Goal: Transaction & Acquisition: Purchase product/service

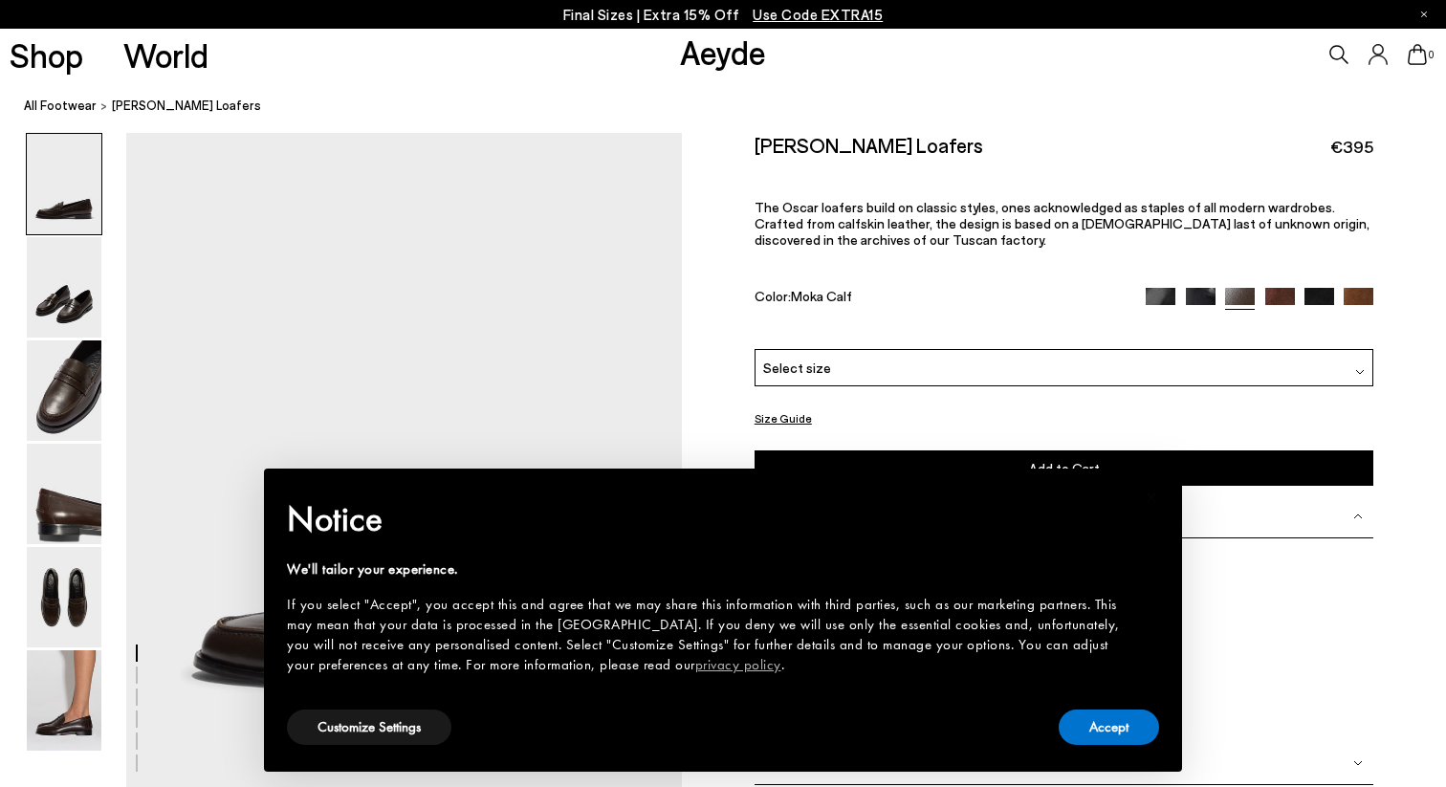
click at [1137, 735] on button "Accept" at bounding box center [1109, 727] width 100 height 35
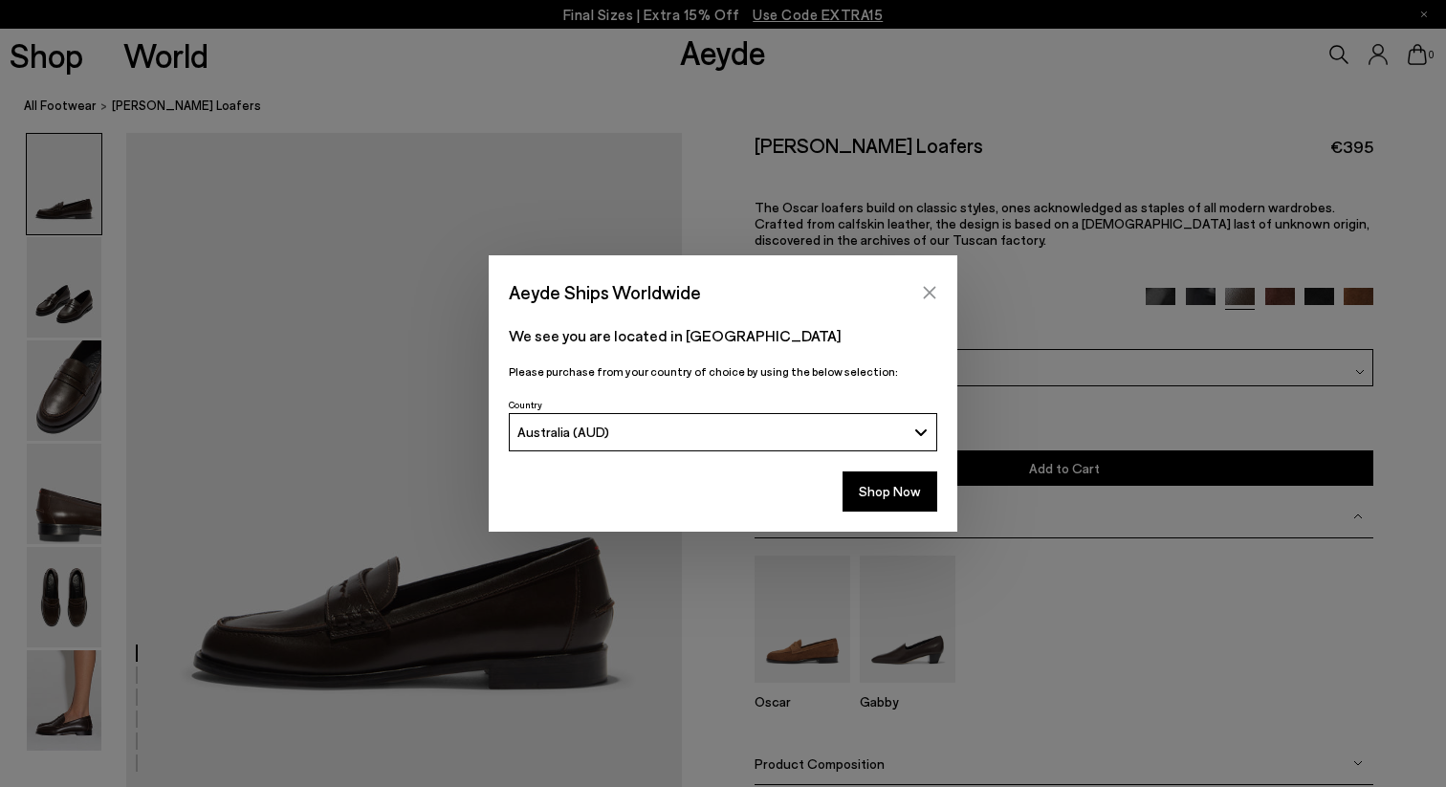
click at [929, 288] on icon "Close" at bounding box center [929, 292] width 15 height 15
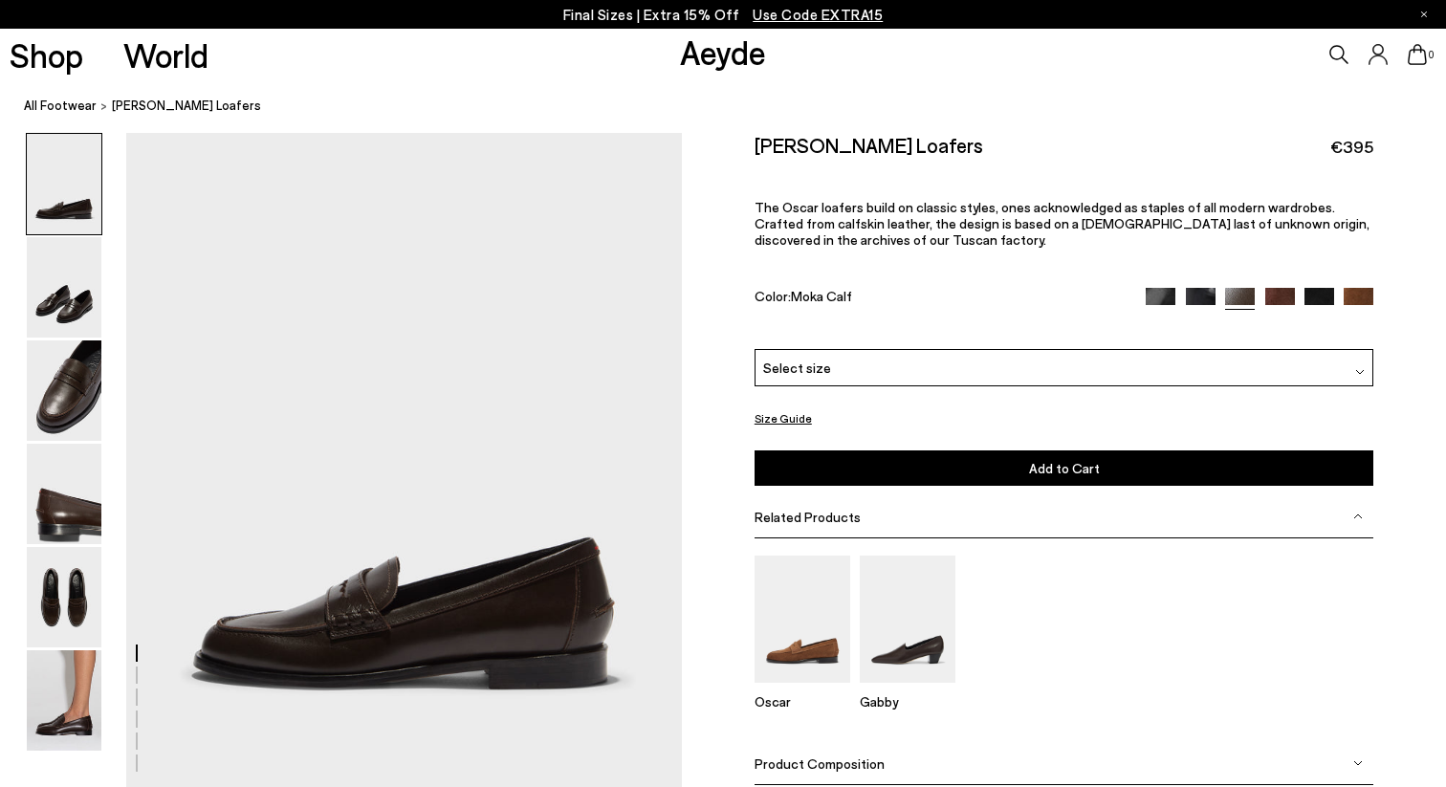
click at [71, 431] on img at bounding box center [64, 390] width 75 height 100
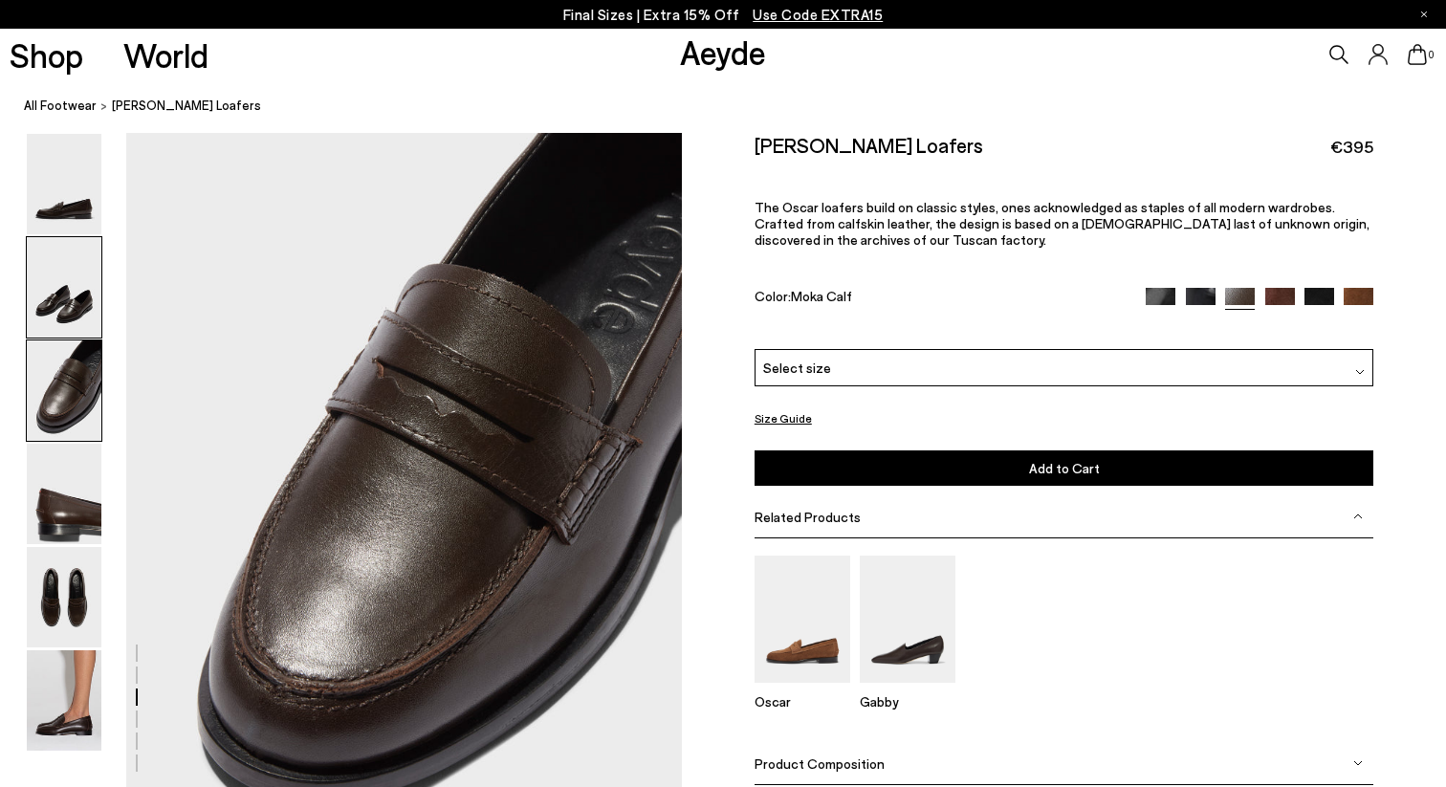
scroll to position [1403, 0]
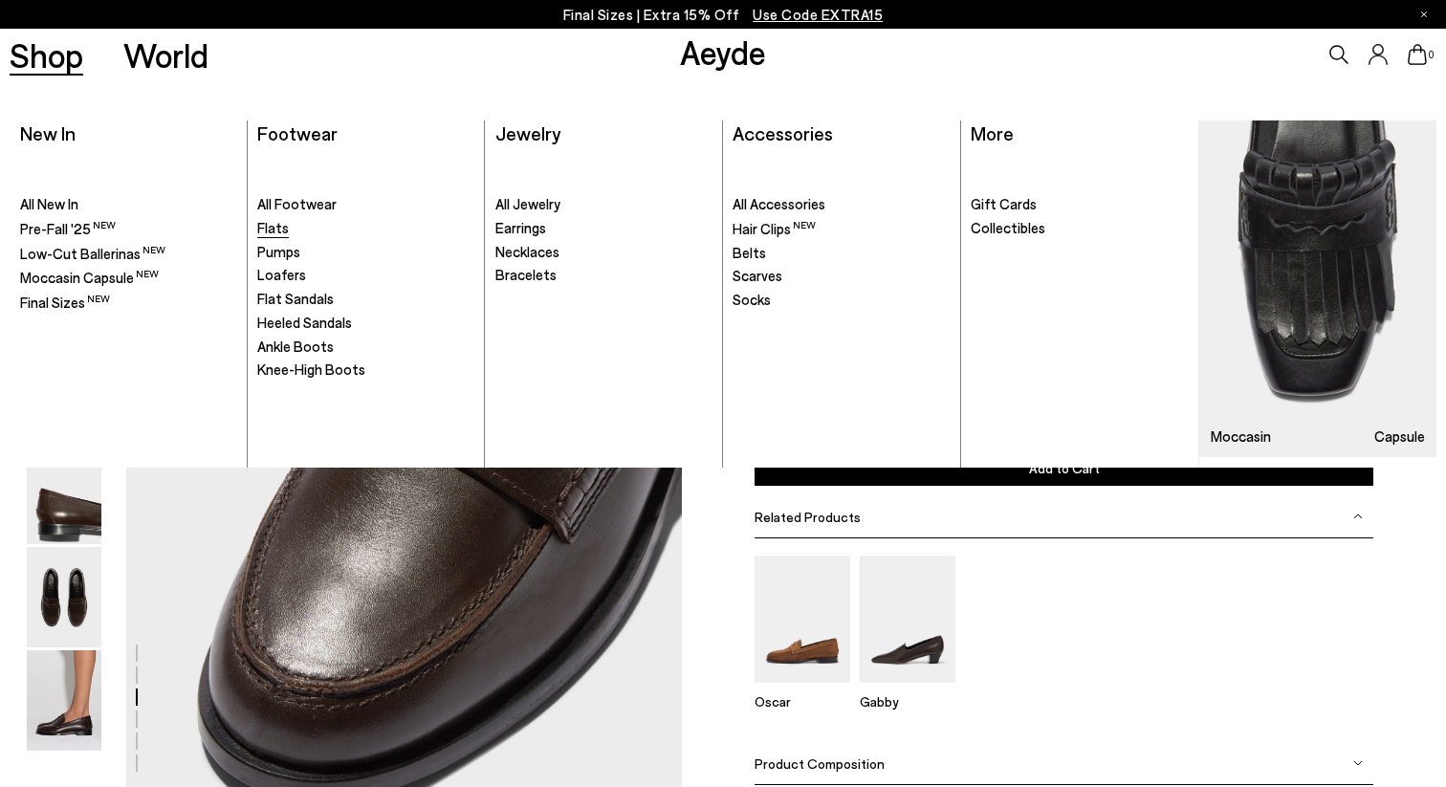
click at [267, 226] on span "Flats" at bounding box center [273, 227] width 32 height 17
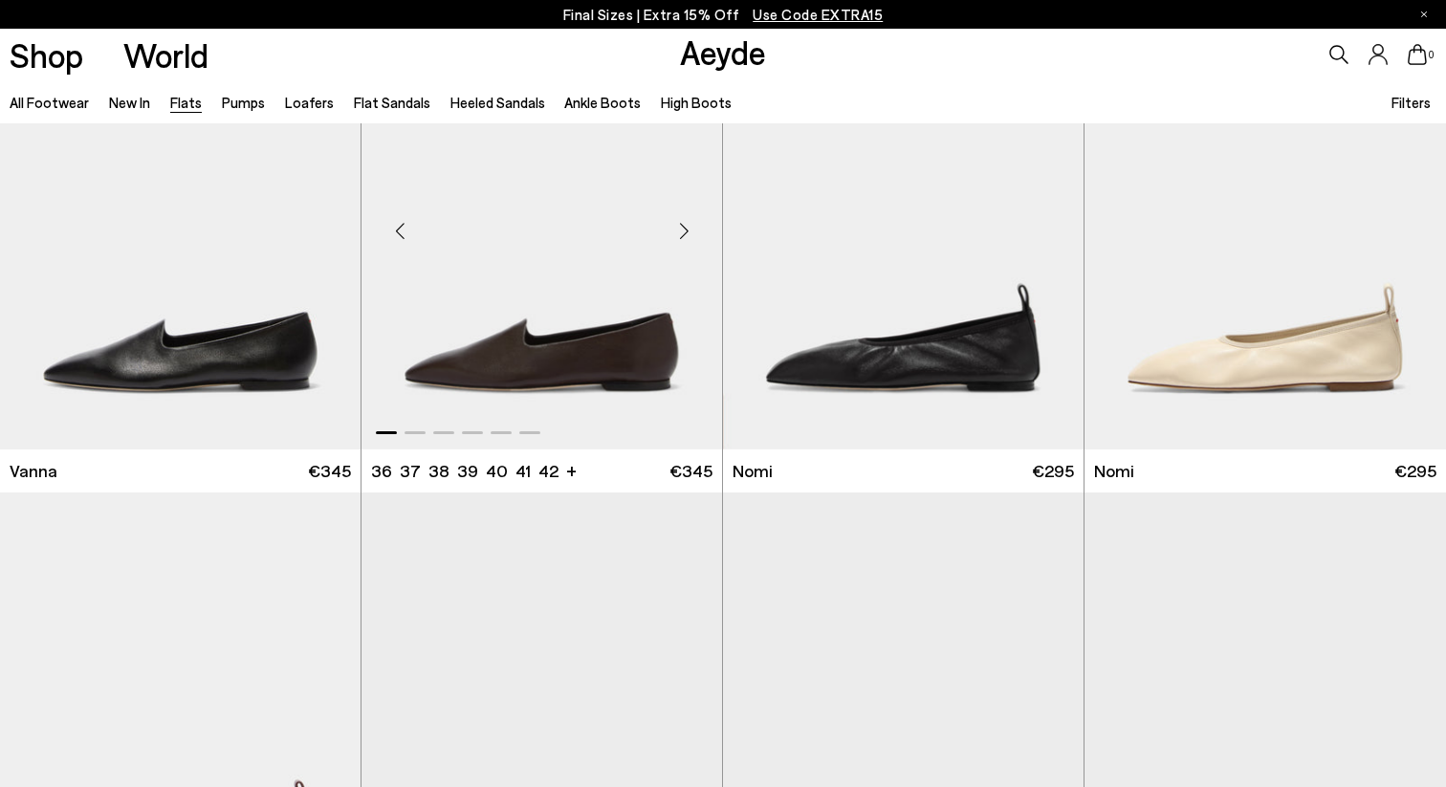
scroll to position [600, 0]
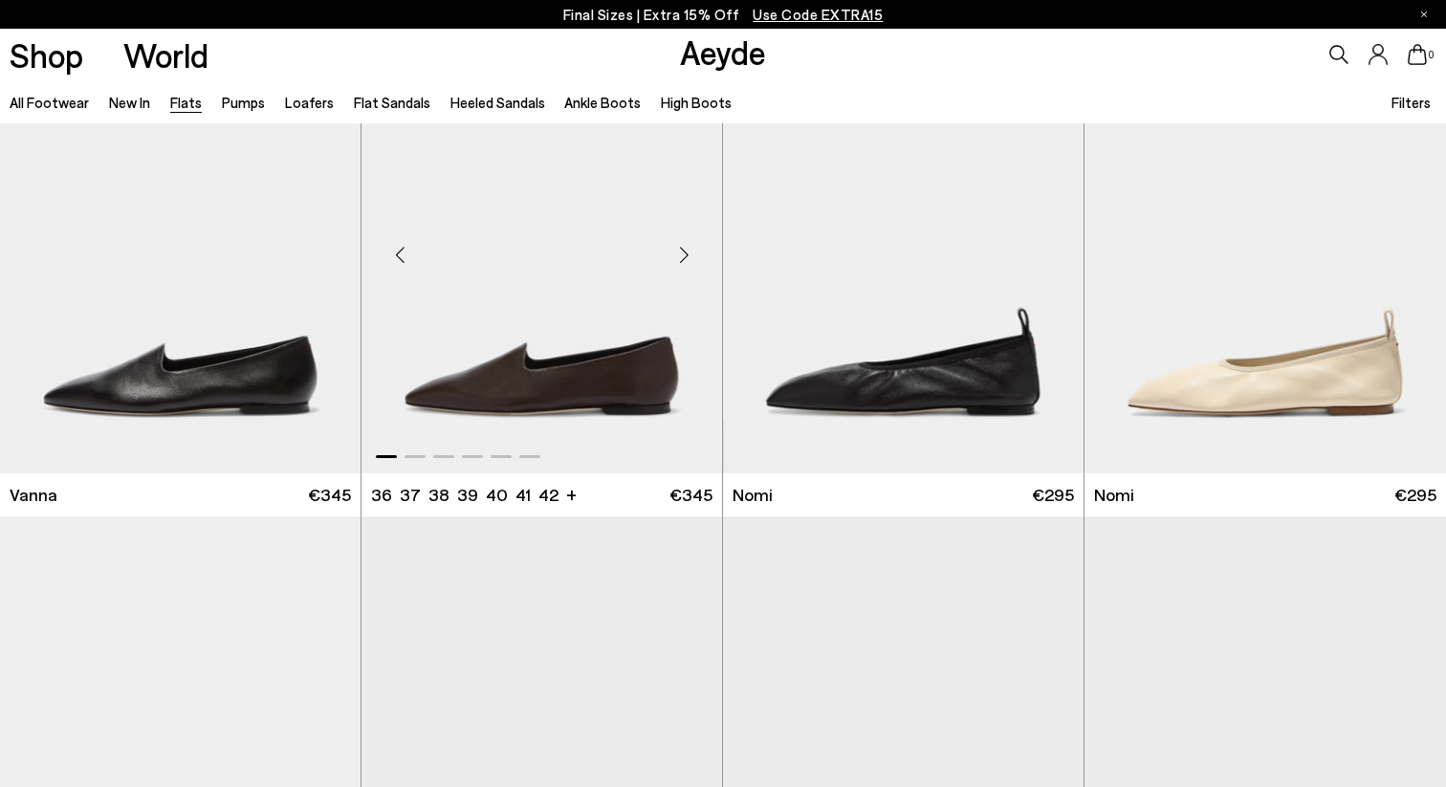
click at [687, 263] on div "Next slide" at bounding box center [683, 254] width 57 height 57
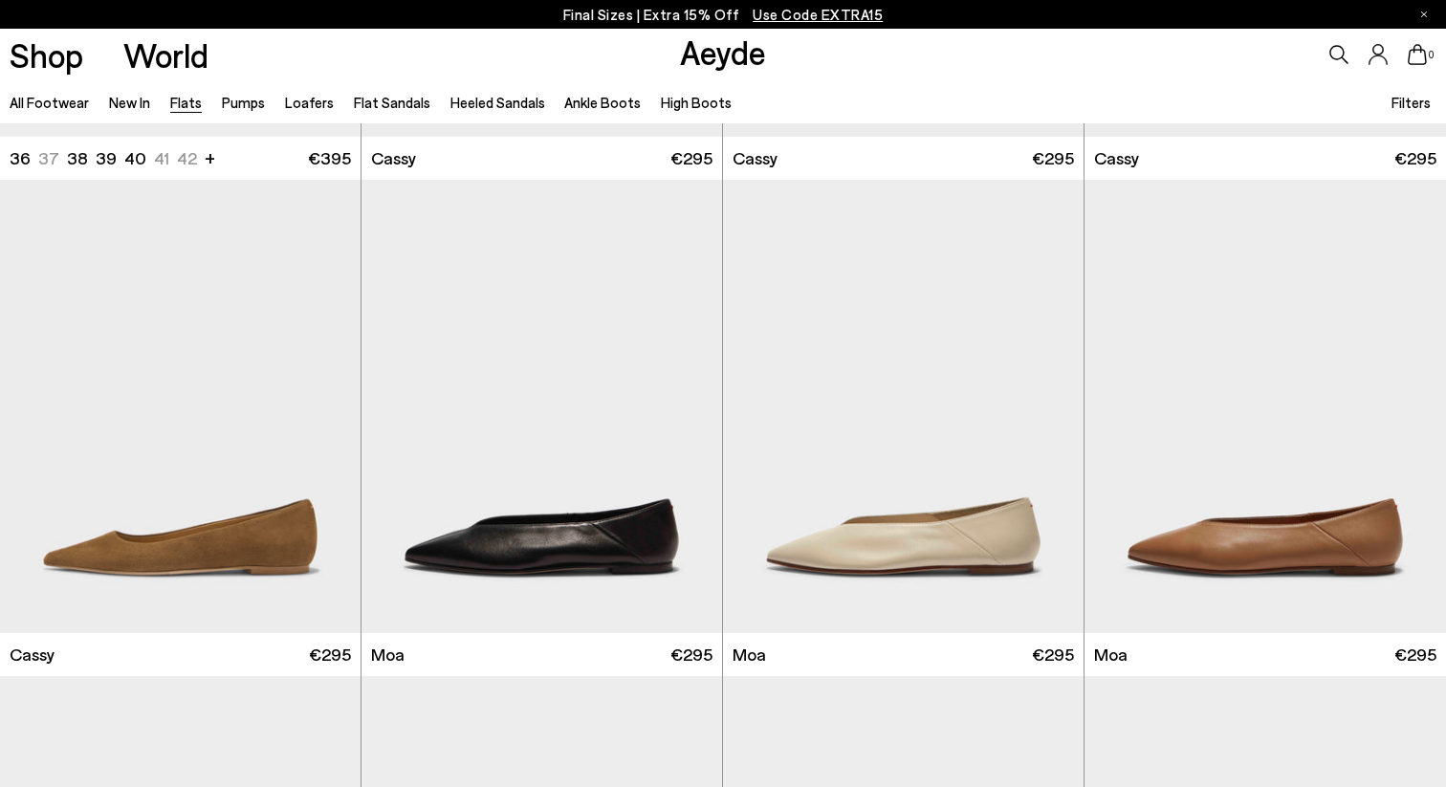
scroll to position [2429, 0]
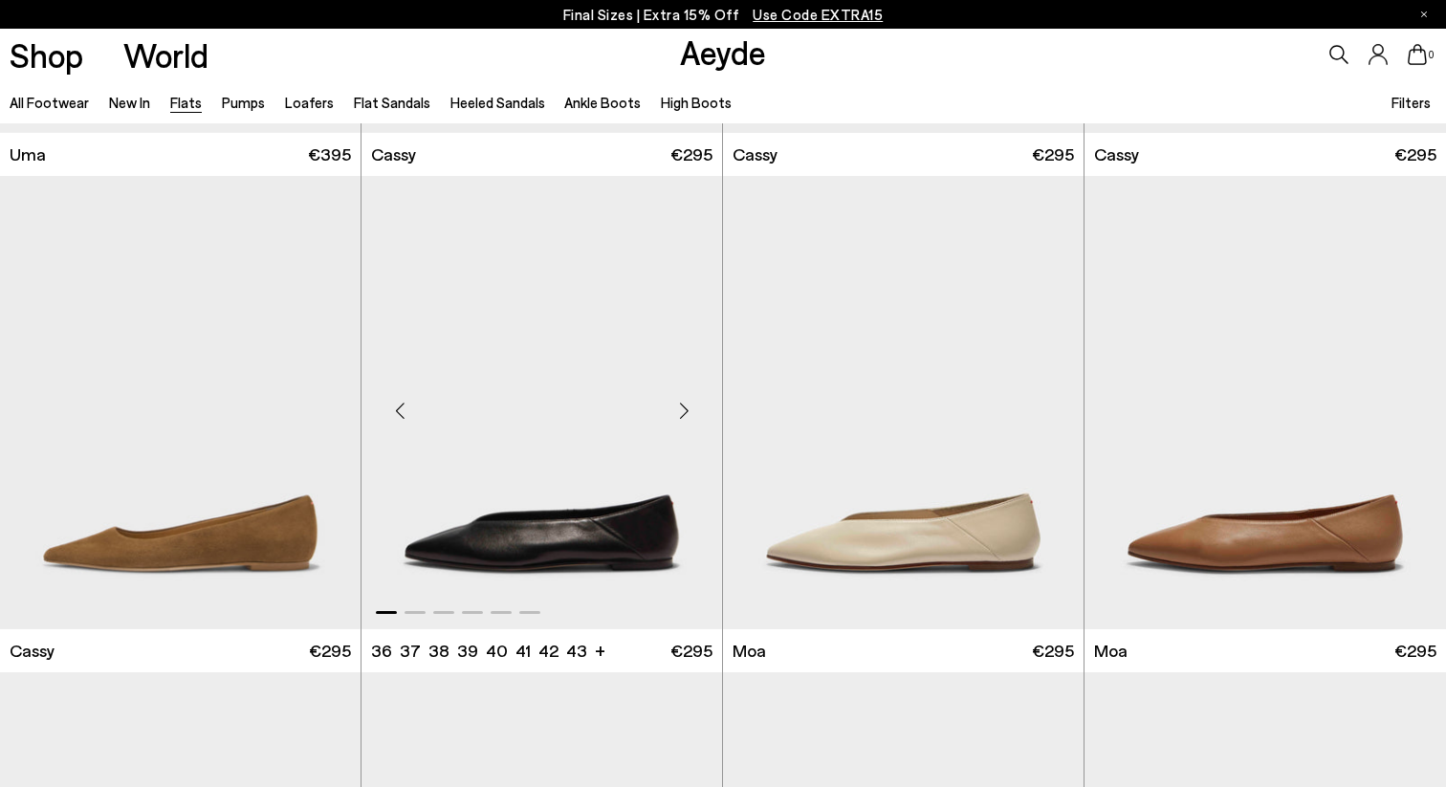
click at [684, 407] on div "Next slide" at bounding box center [683, 410] width 57 height 57
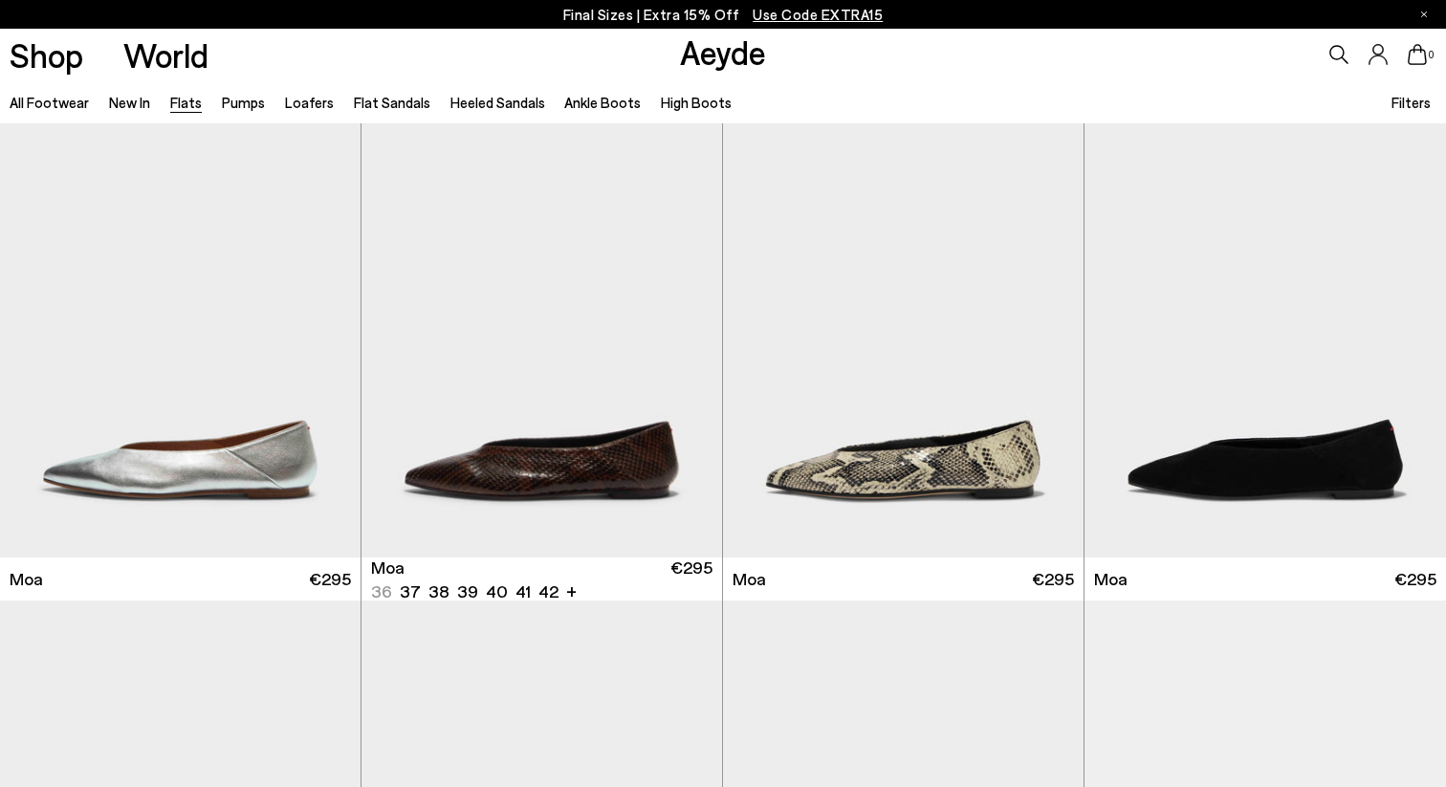
scroll to position [3007, 0]
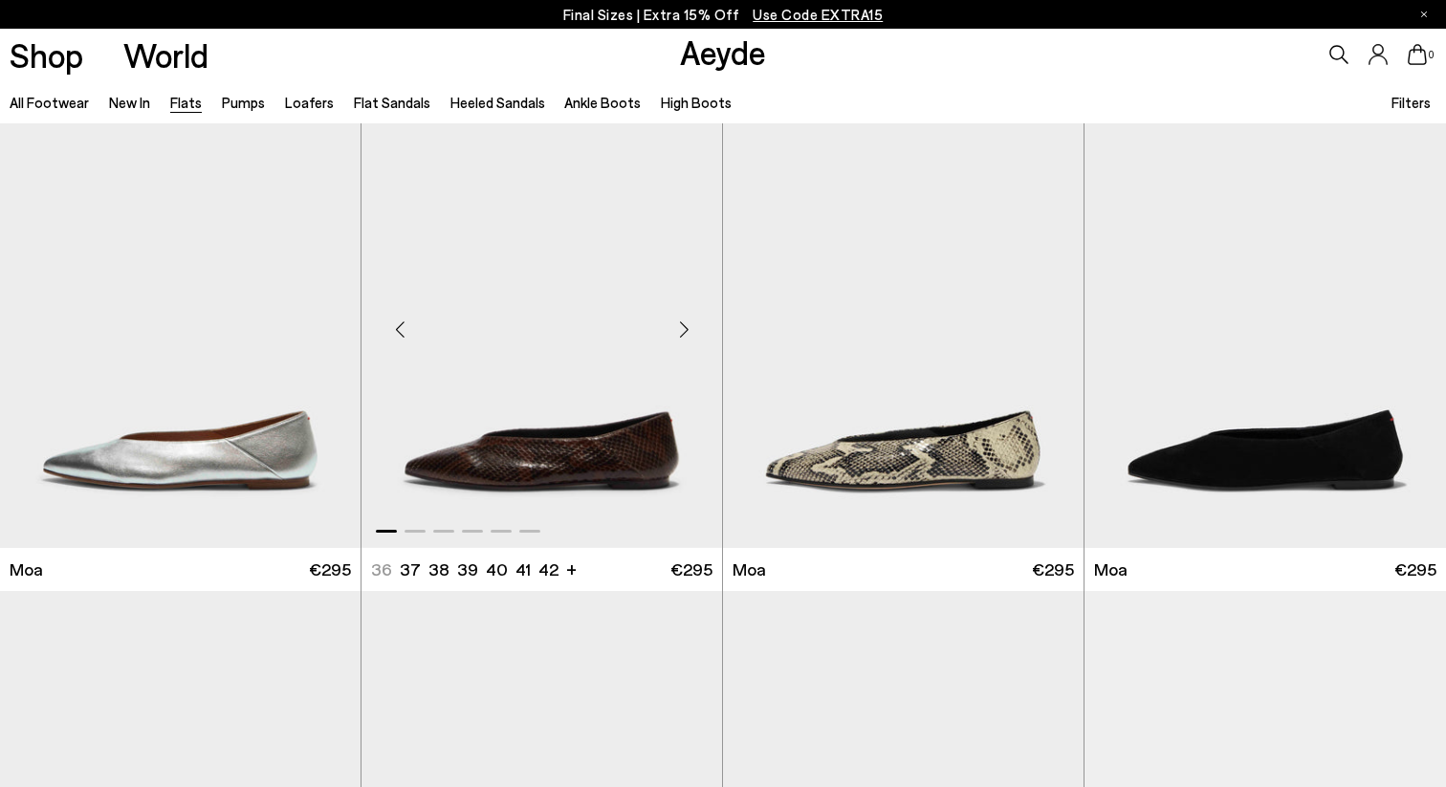
click at [682, 335] on div "Next slide" at bounding box center [683, 328] width 57 height 57
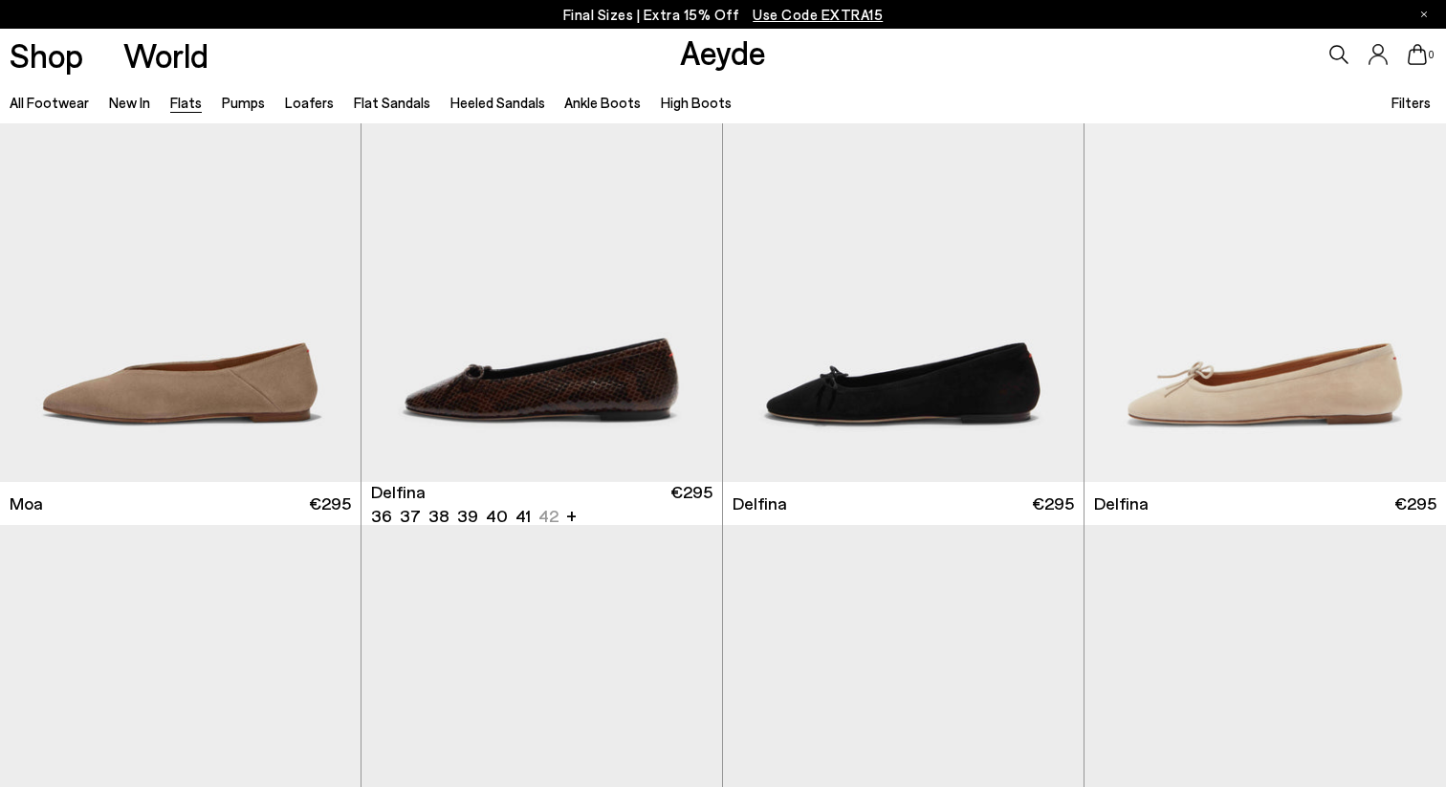
scroll to position [3576, 0]
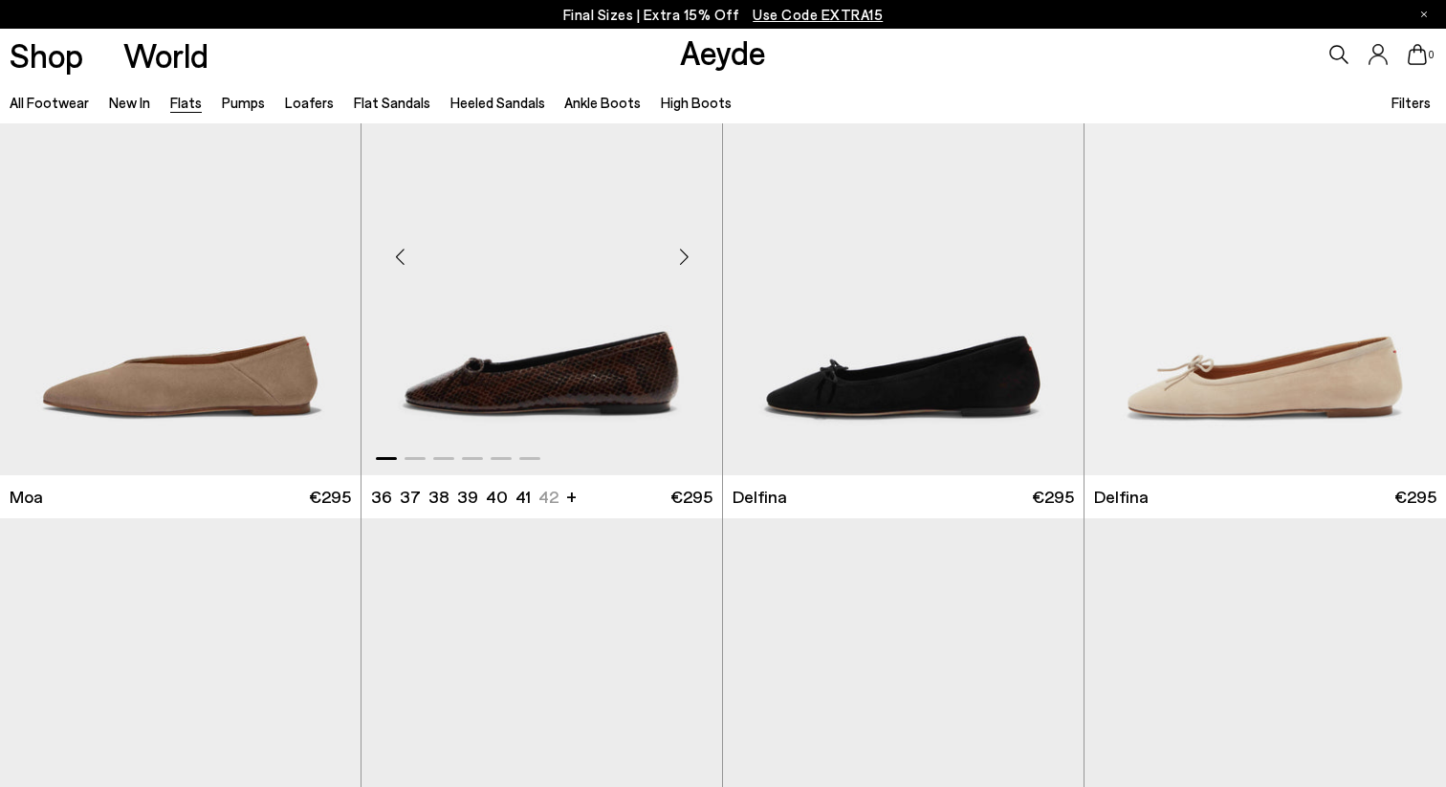
click at [691, 255] on div "Next slide" at bounding box center [683, 256] width 57 height 57
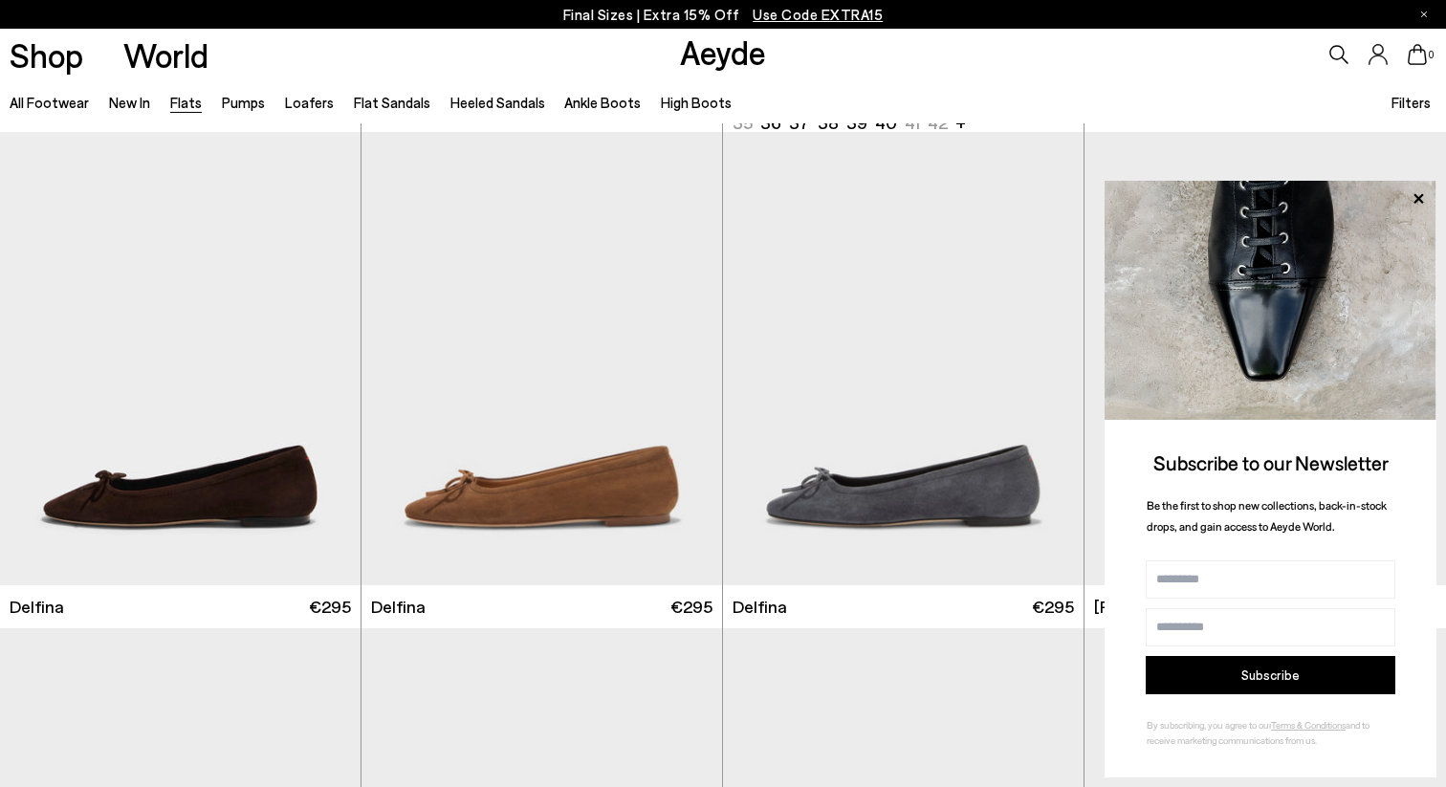
scroll to position [3727, 0]
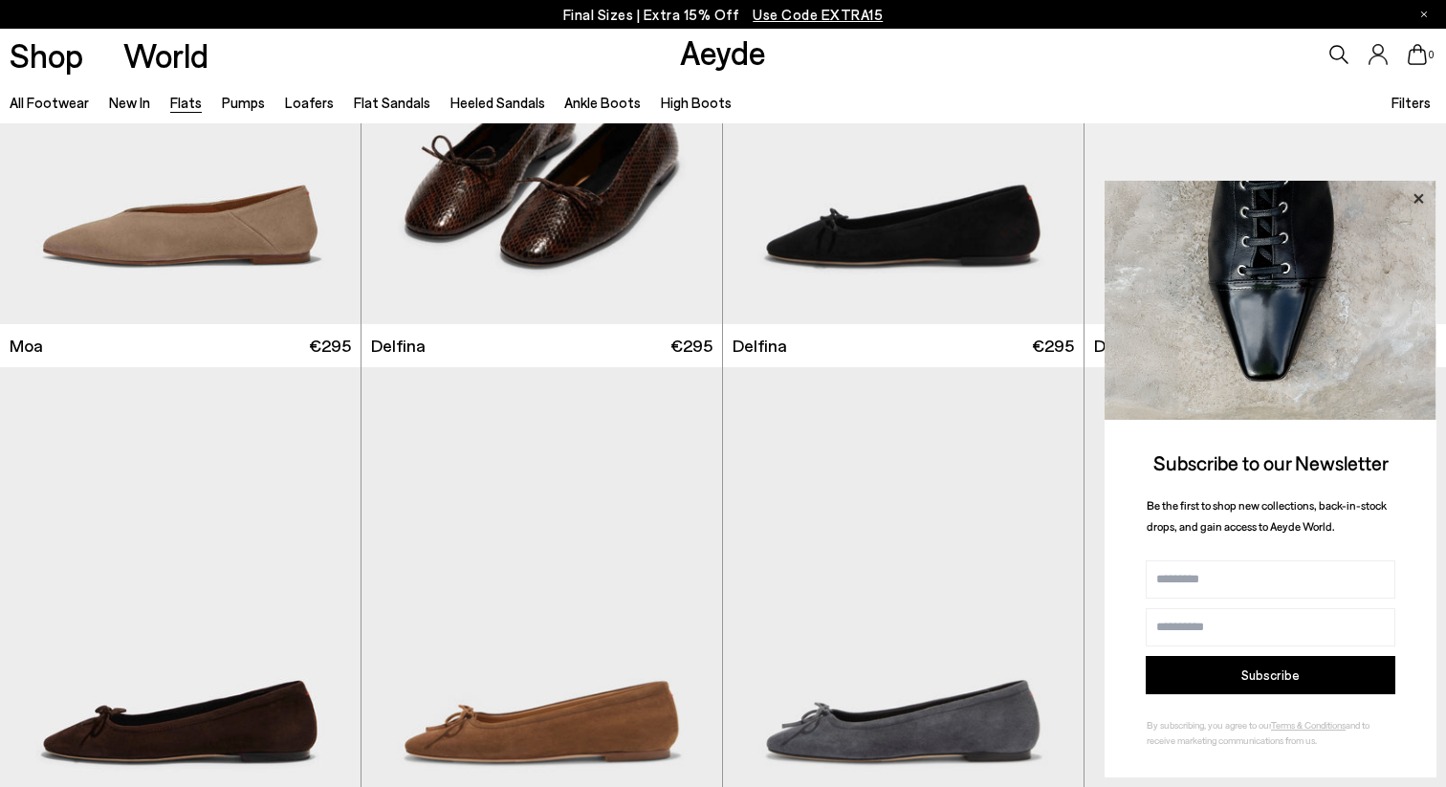
click at [1422, 194] on icon at bounding box center [1419, 198] width 10 height 10
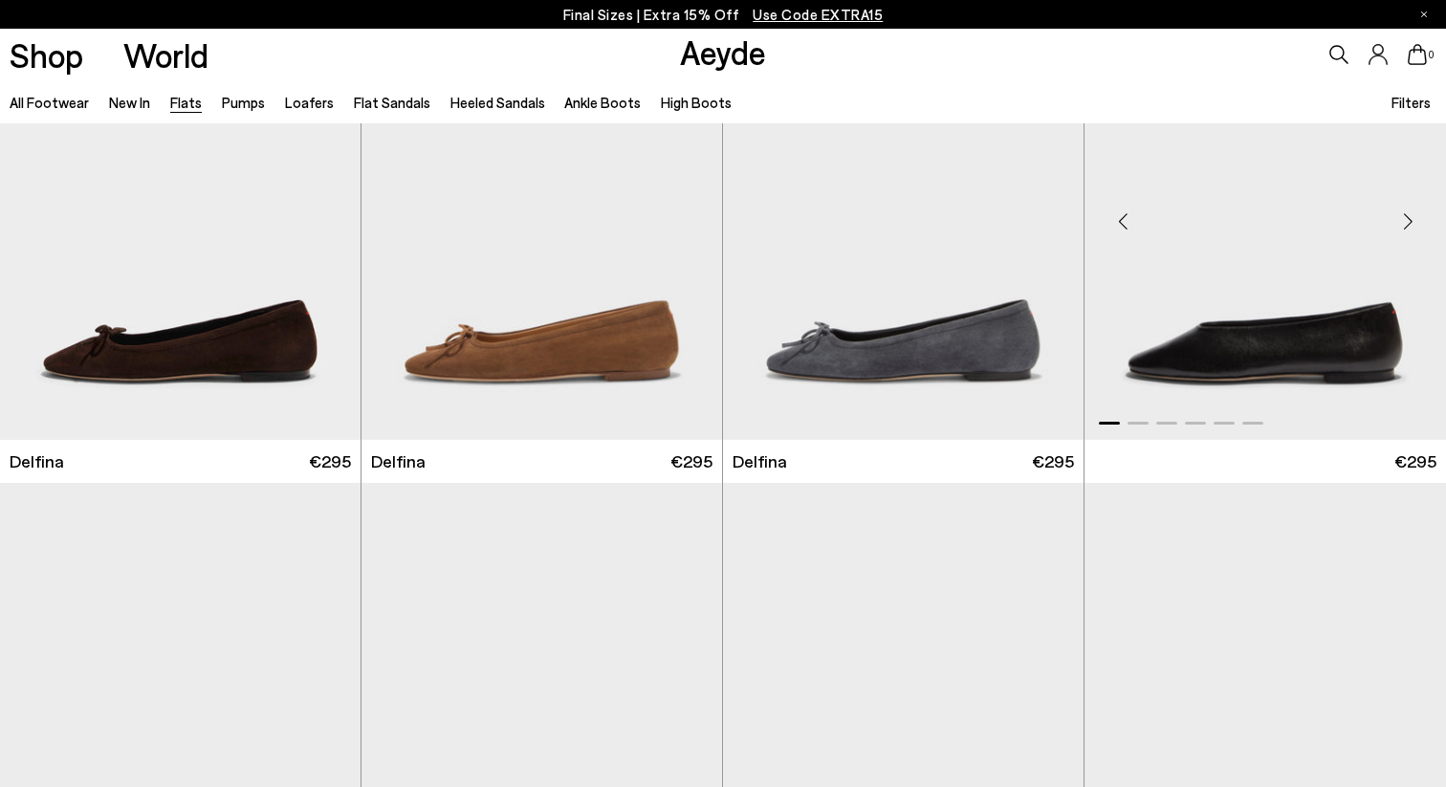
scroll to position [4056, 0]
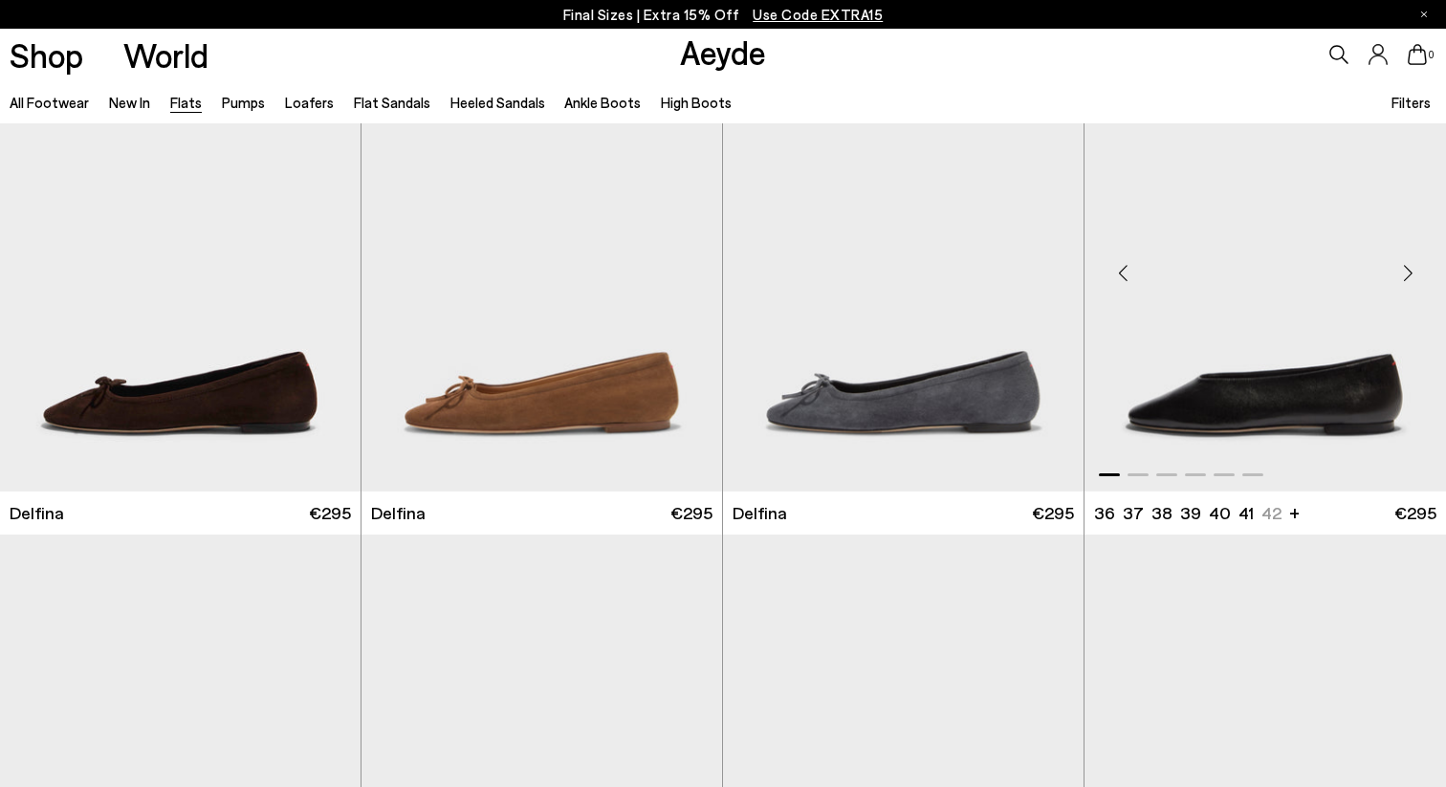
click at [1408, 270] on div "Next slide" at bounding box center [1407, 272] width 57 height 57
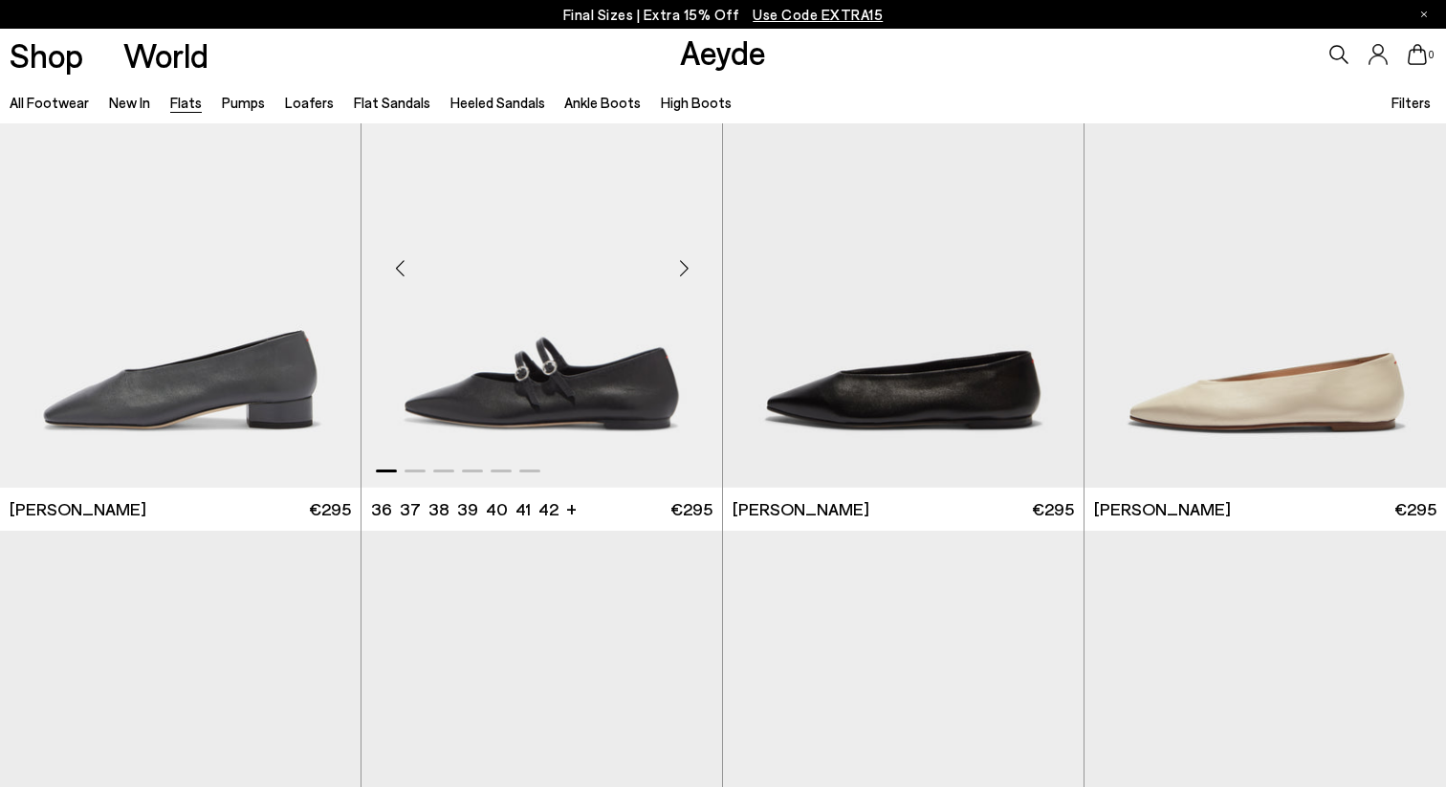
scroll to position [5558, 0]
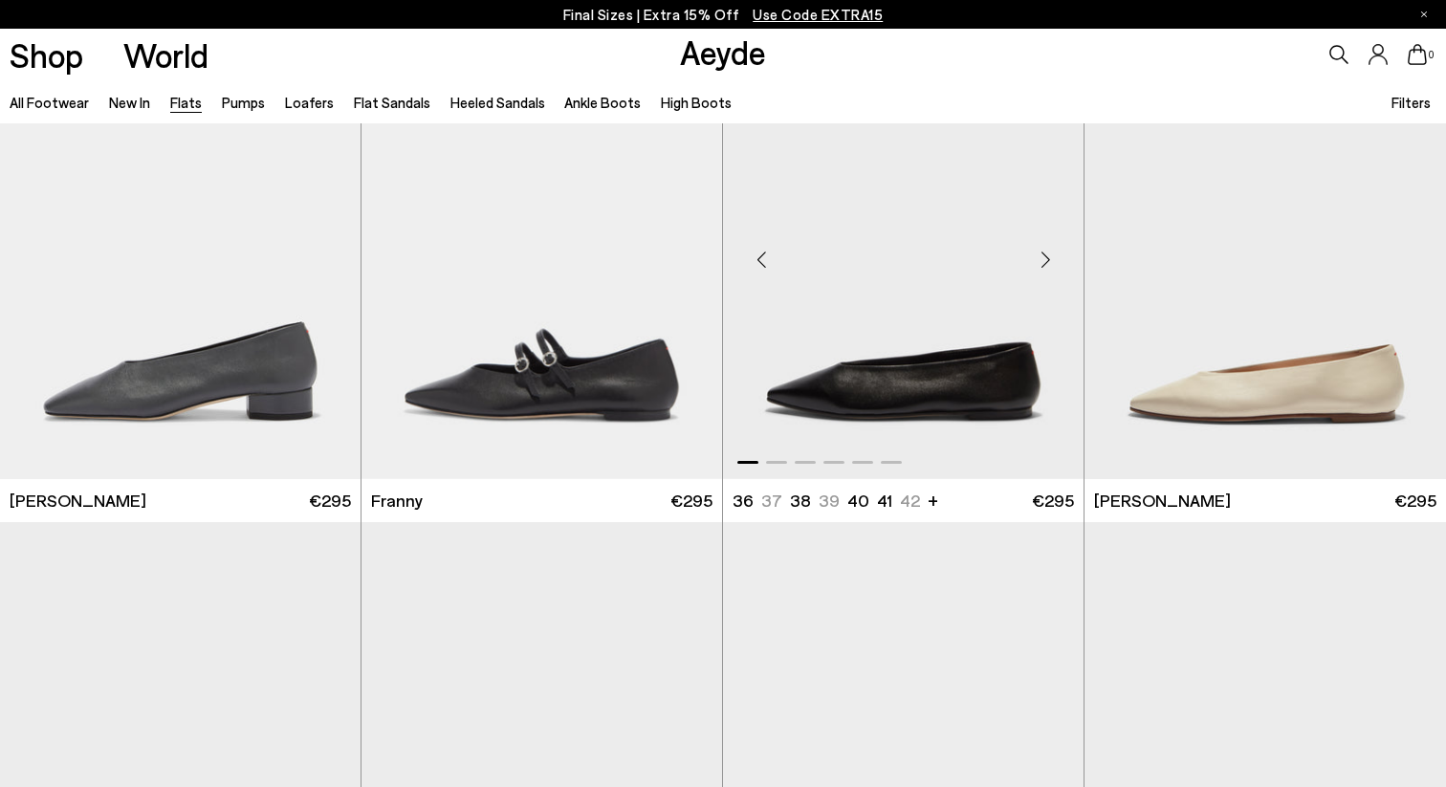
click at [1047, 256] on div "Next slide" at bounding box center [1045, 259] width 57 height 57
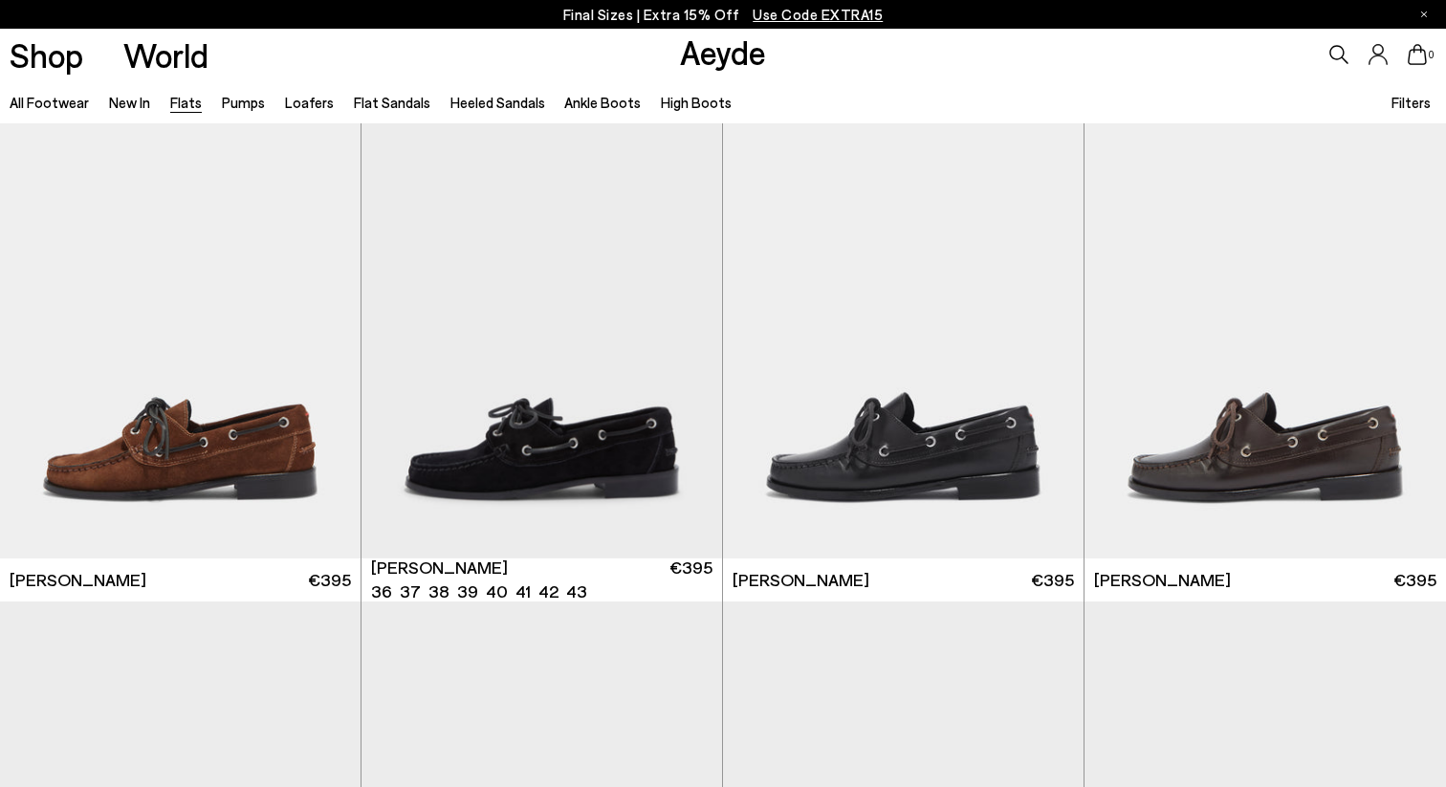
scroll to position [8957, 0]
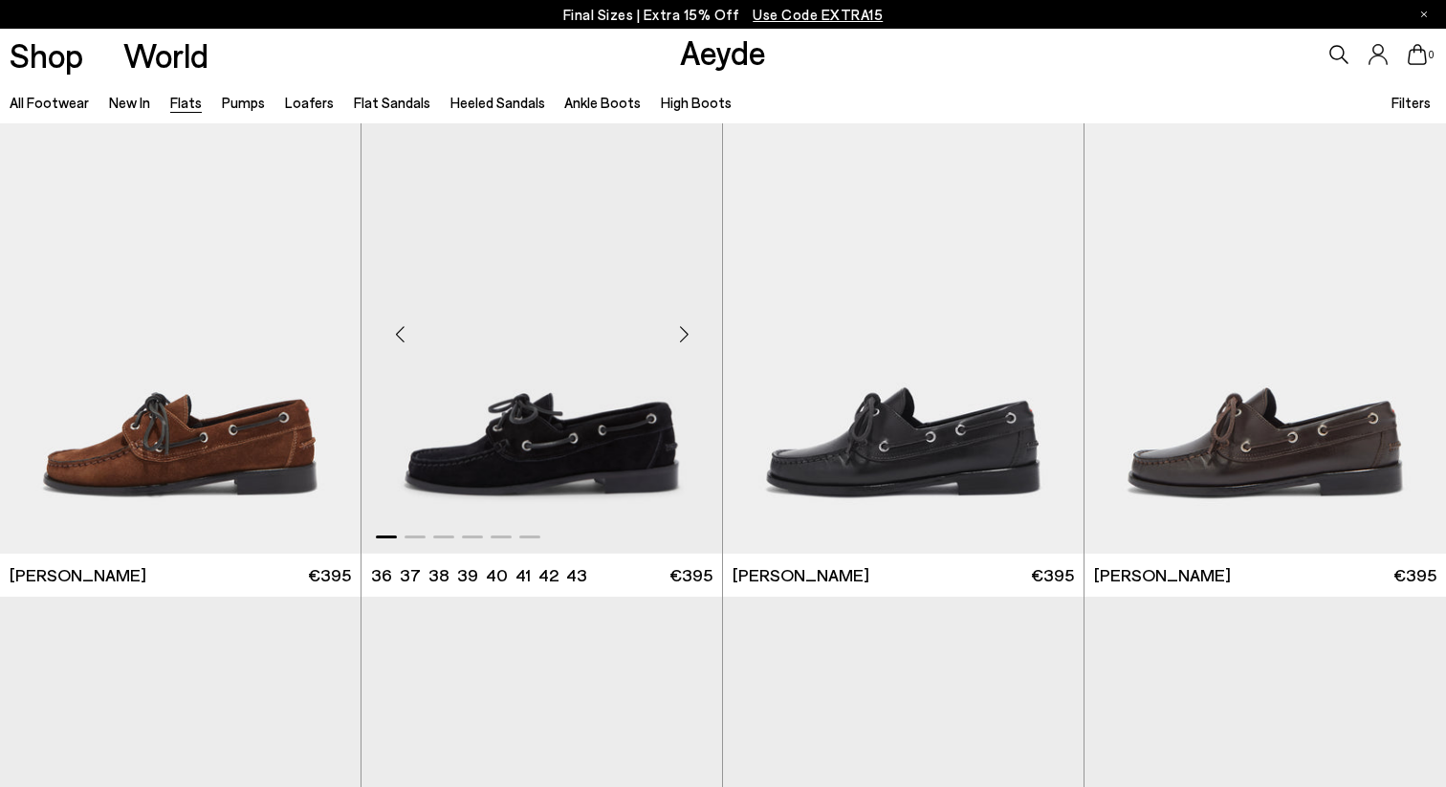
click at [679, 333] on div "Next slide" at bounding box center [683, 334] width 57 height 57
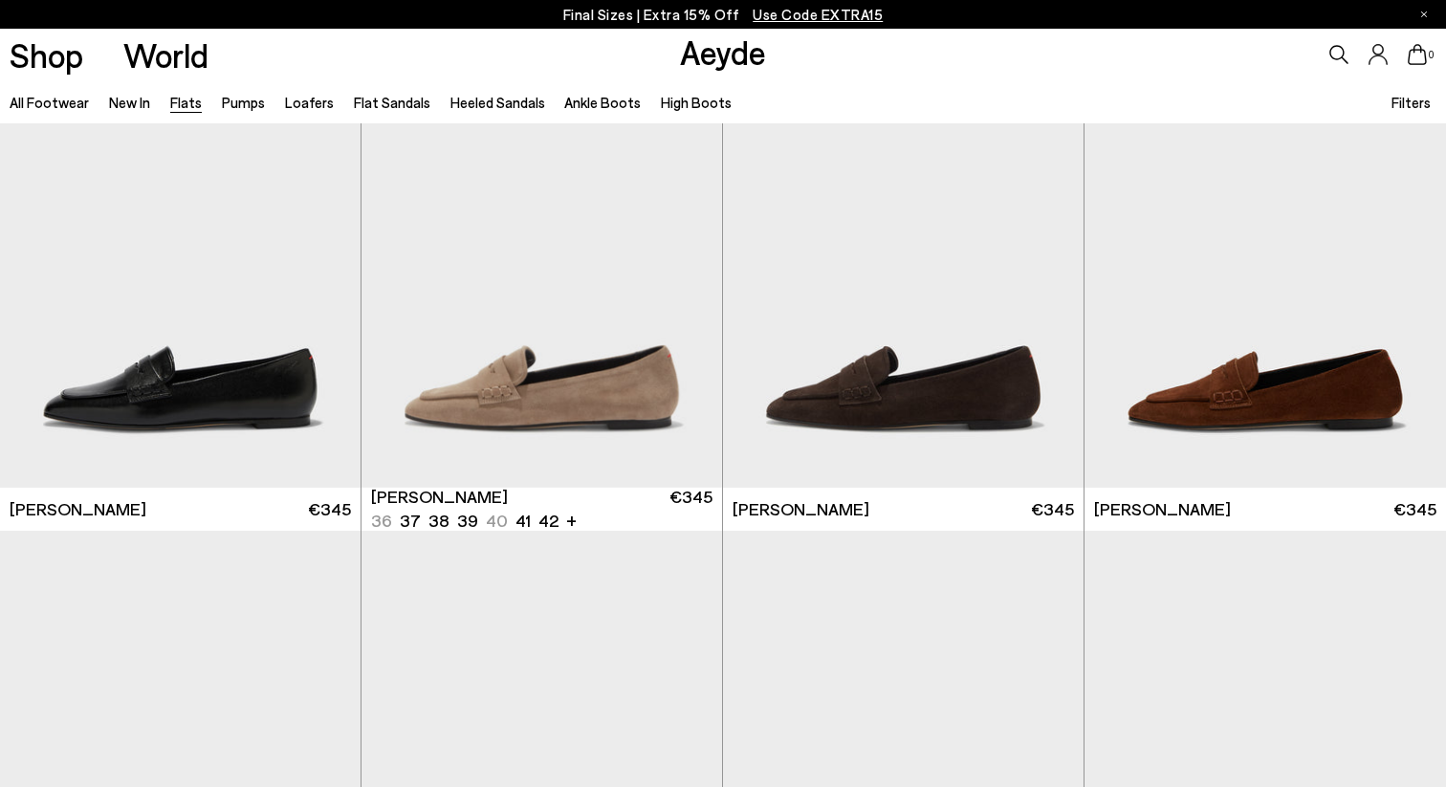
scroll to position [9523, 0]
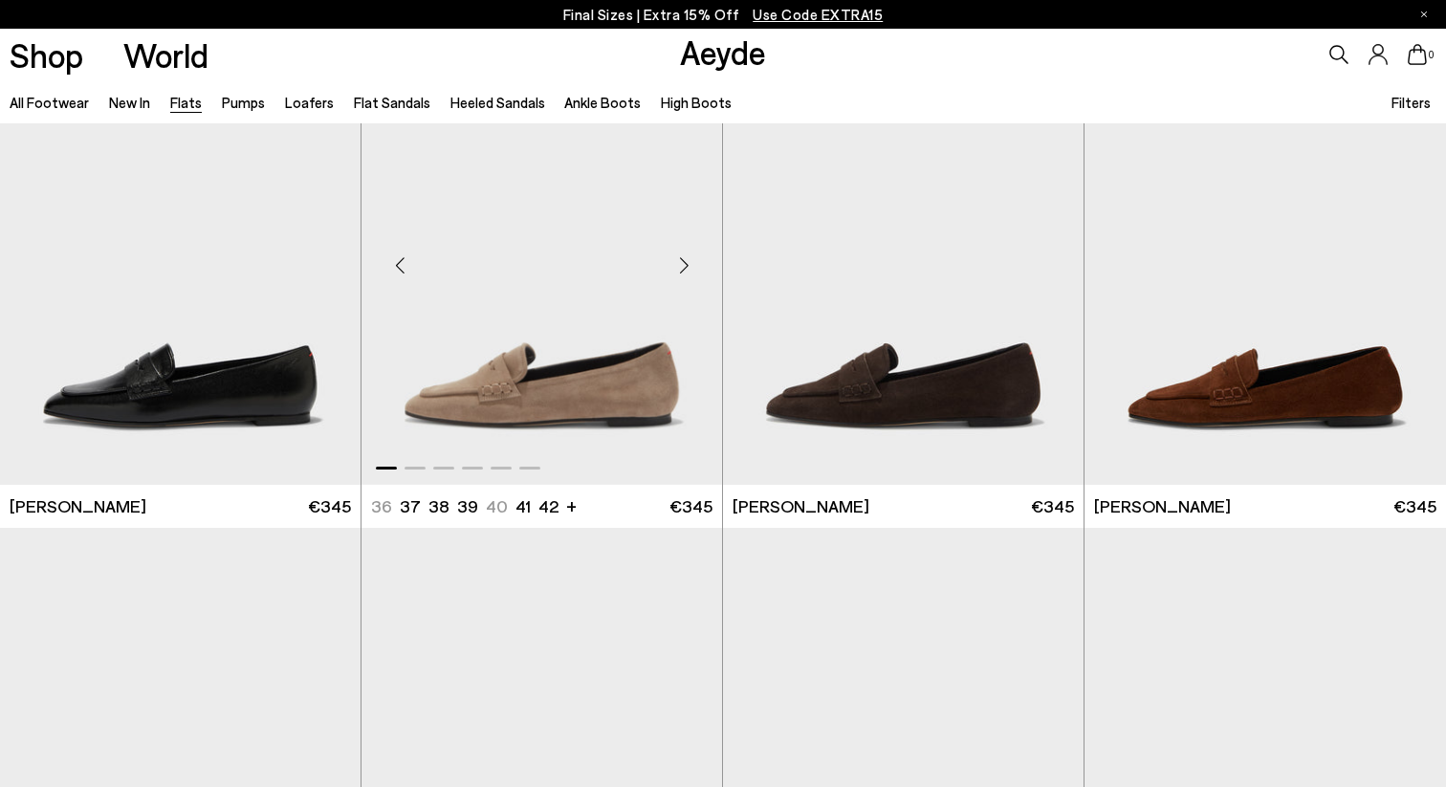
click at [690, 263] on div "Next slide" at bounding box center [683, 265] width 57 height 57
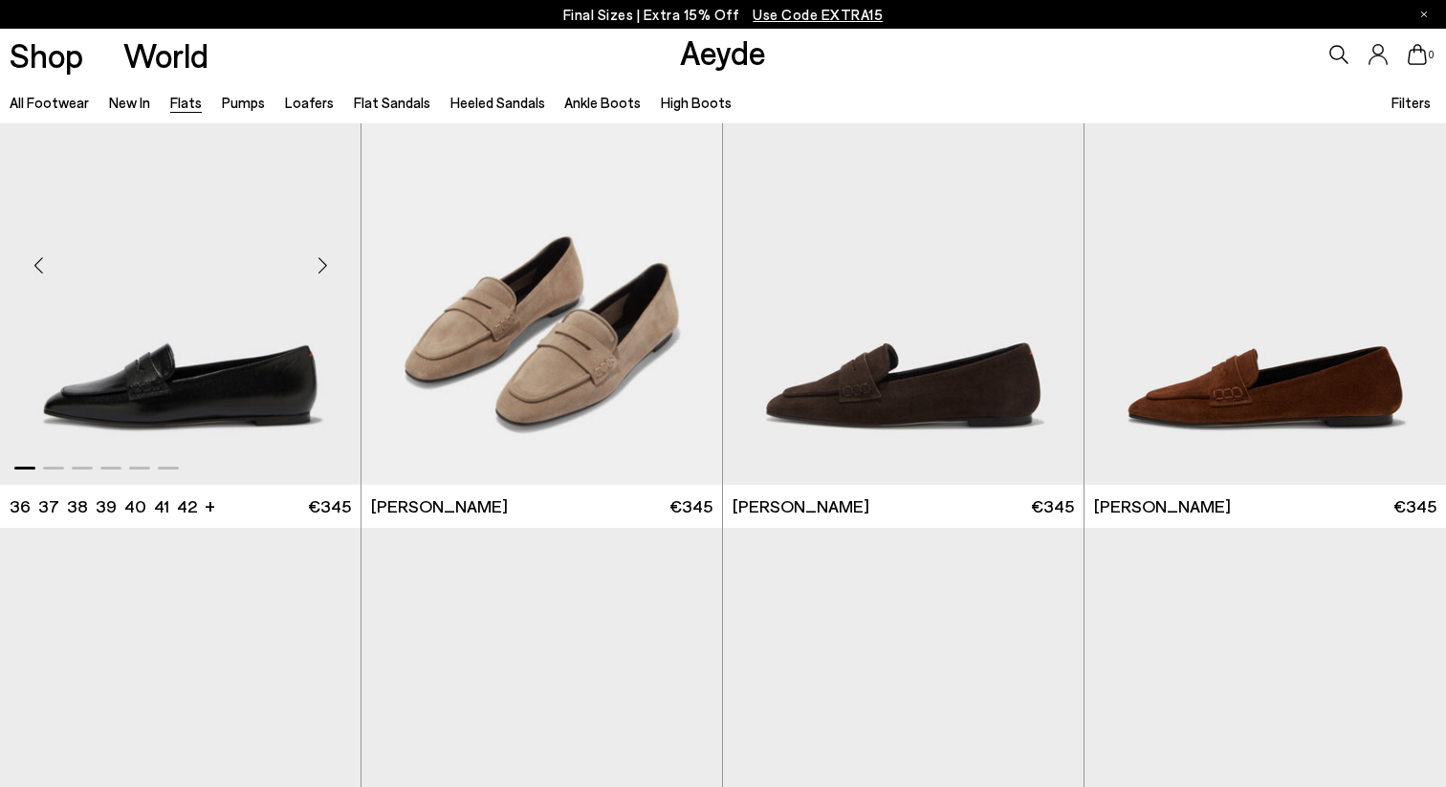
click at [324, 260] on div "Next slide" at bounding box center [322, 265] width 57 height 57
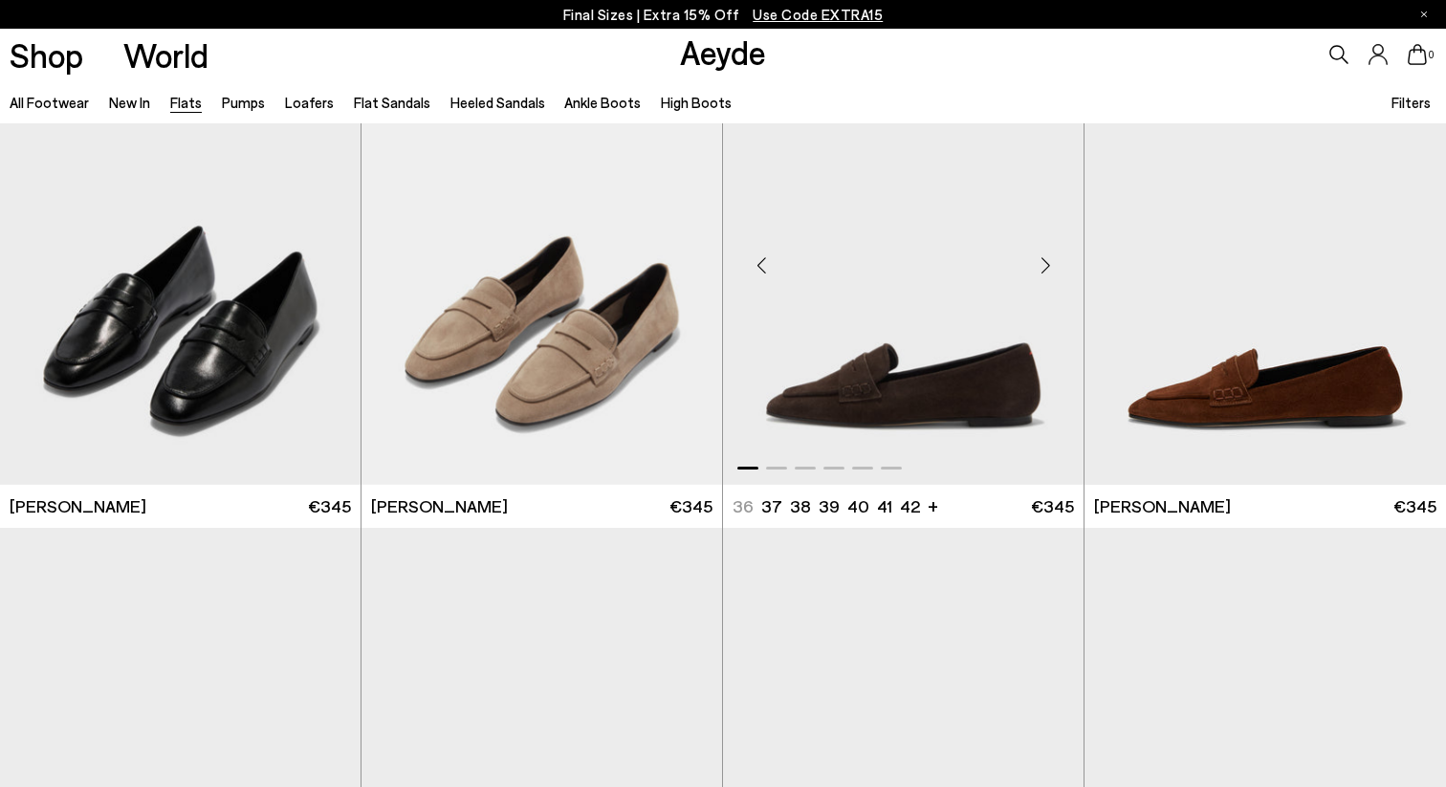
click at [1045, 261] on div "Next slide" at bounding box center [1045, 265] width 57 height 57
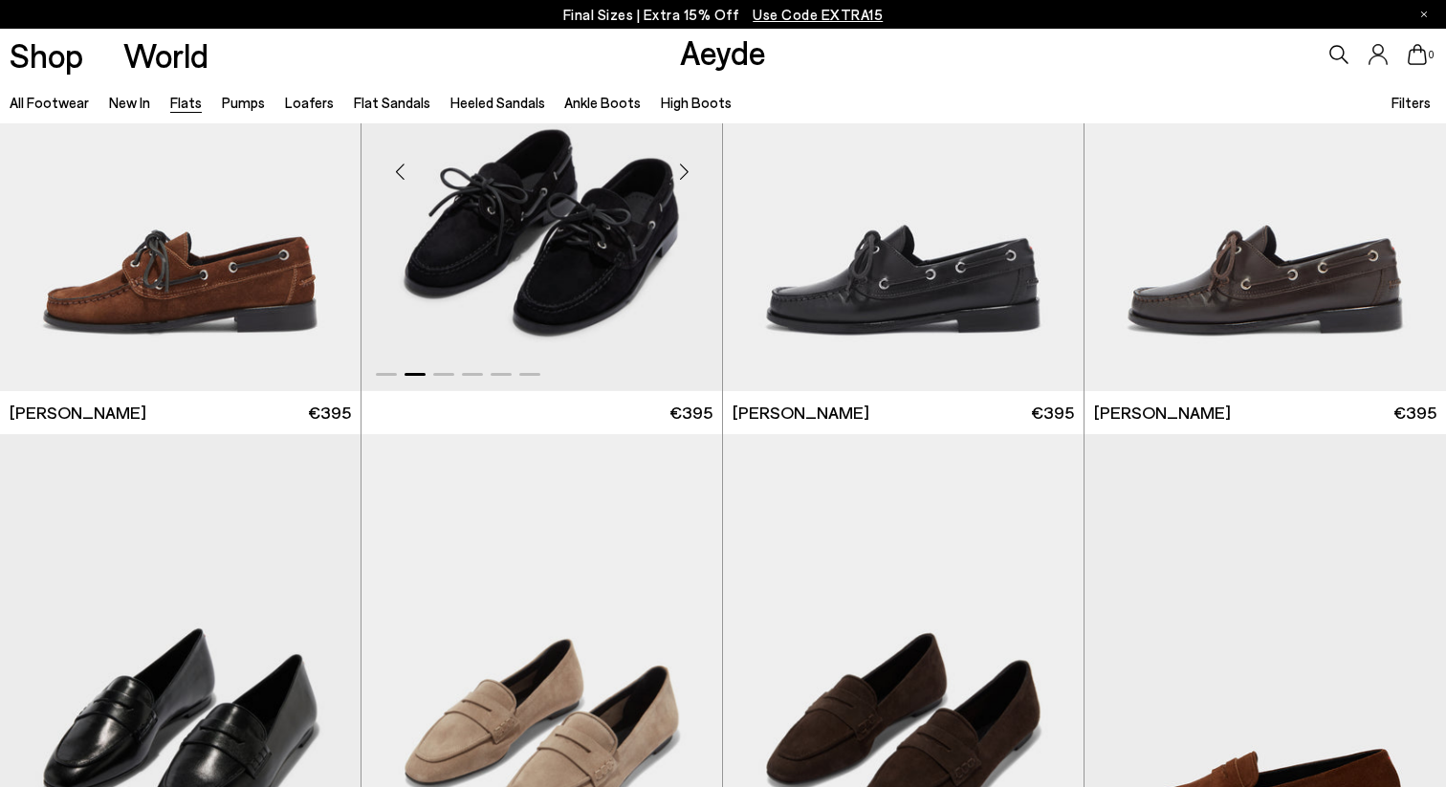
scroll to position [9075, 0]
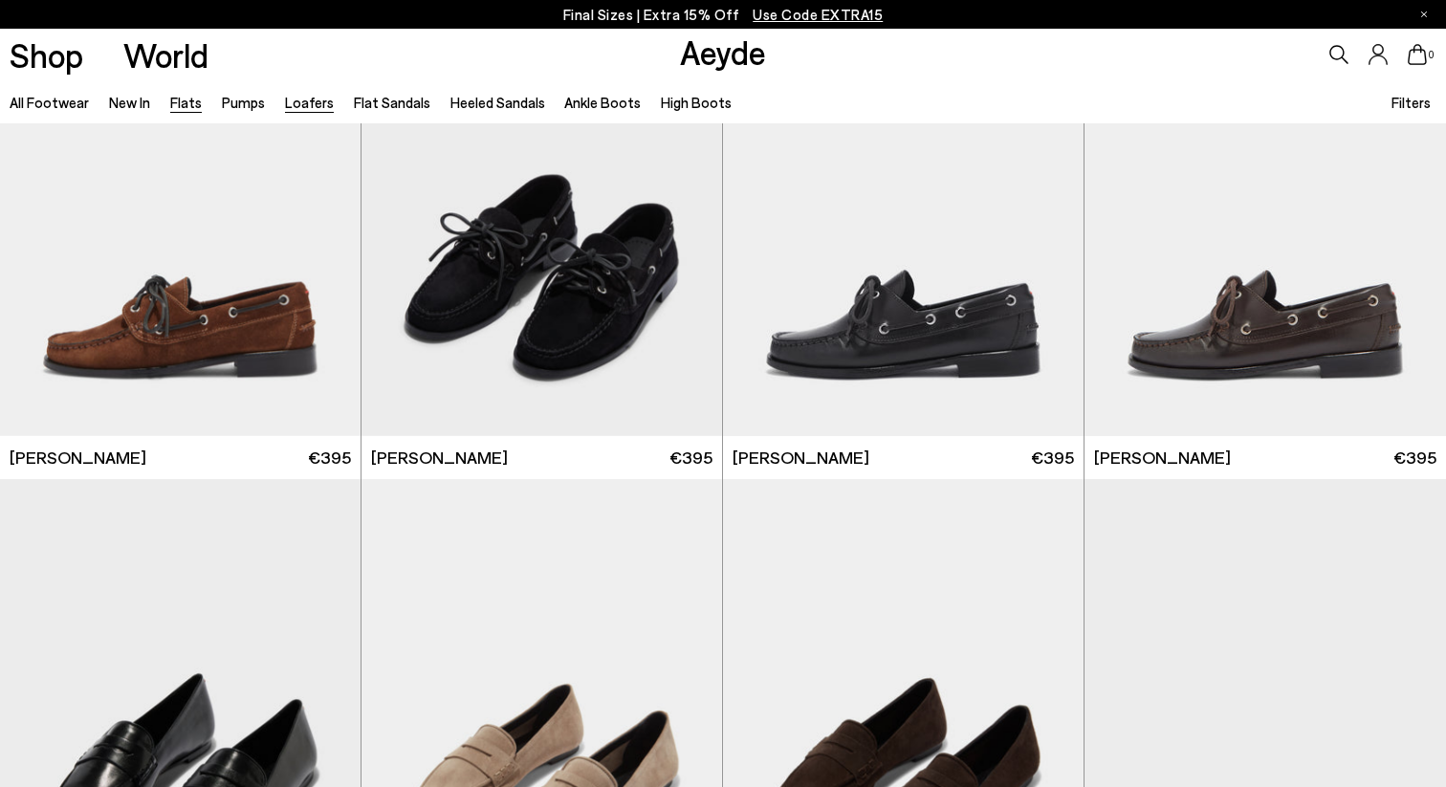
click at [296, 100] on link "Loafers" at bounding box center [309, 102] width 49 height 17
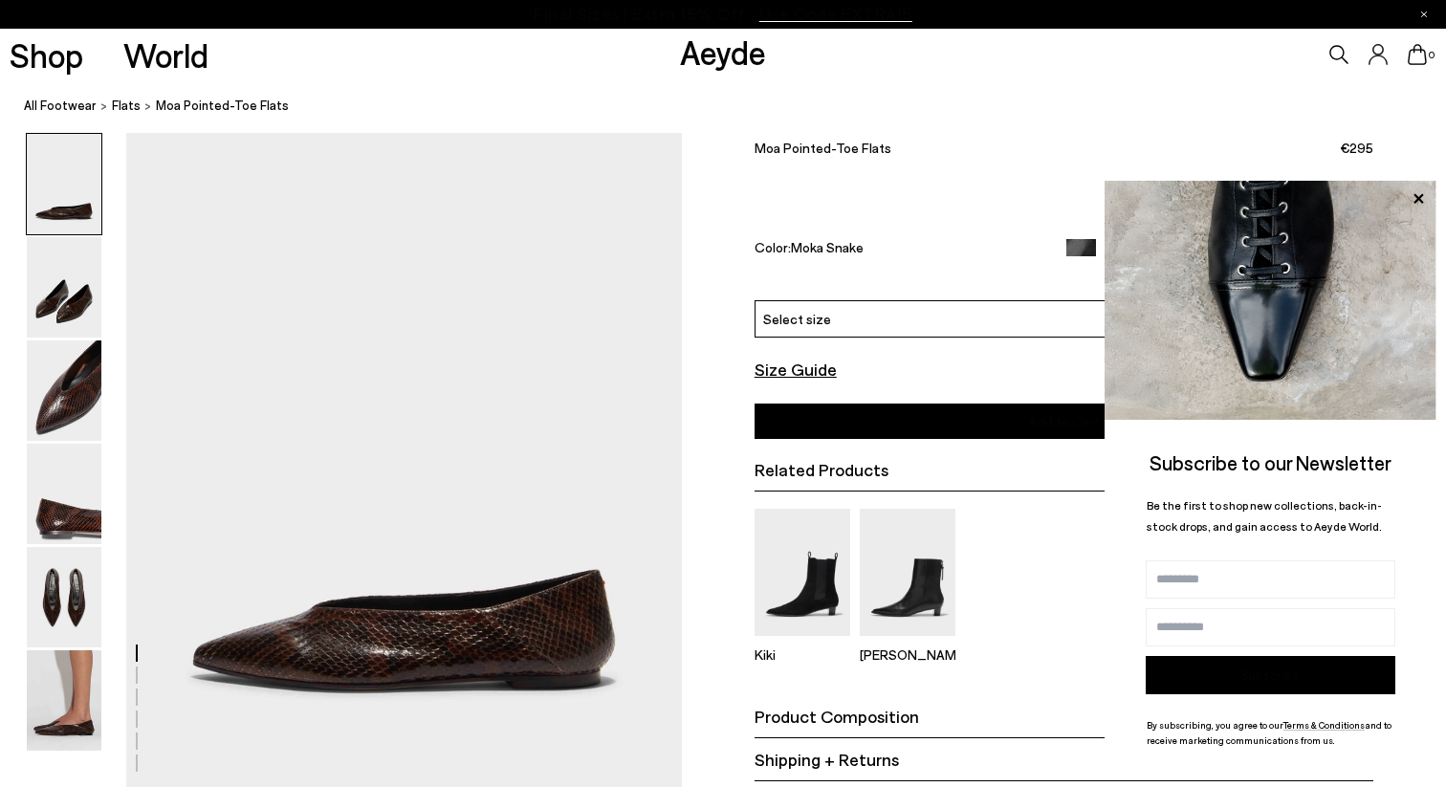
click at [64, 617] on img at bounding box center [64, 597] width 75 height 100
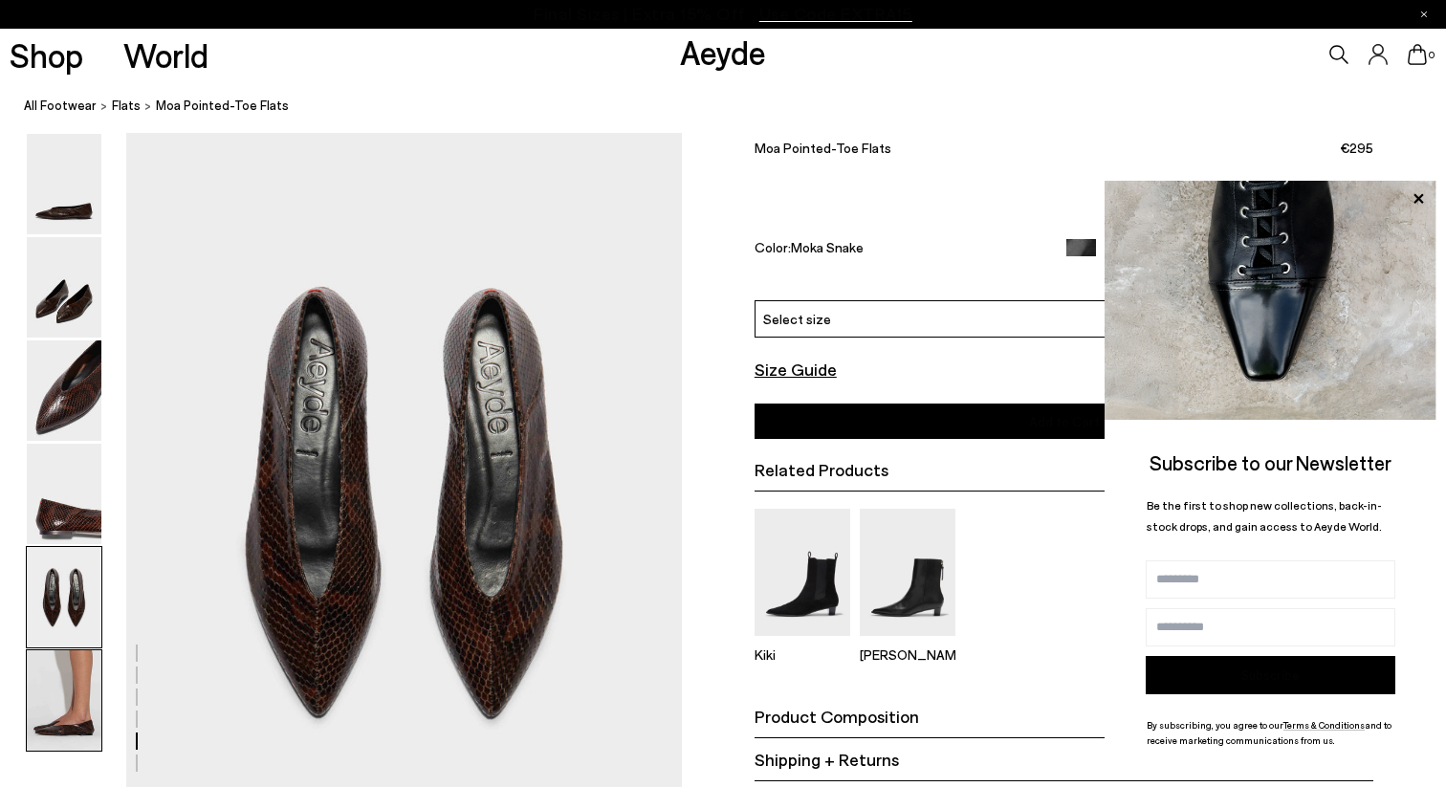
click at [54, 729] on img at bounding box center [64, 700] width 75 height 100
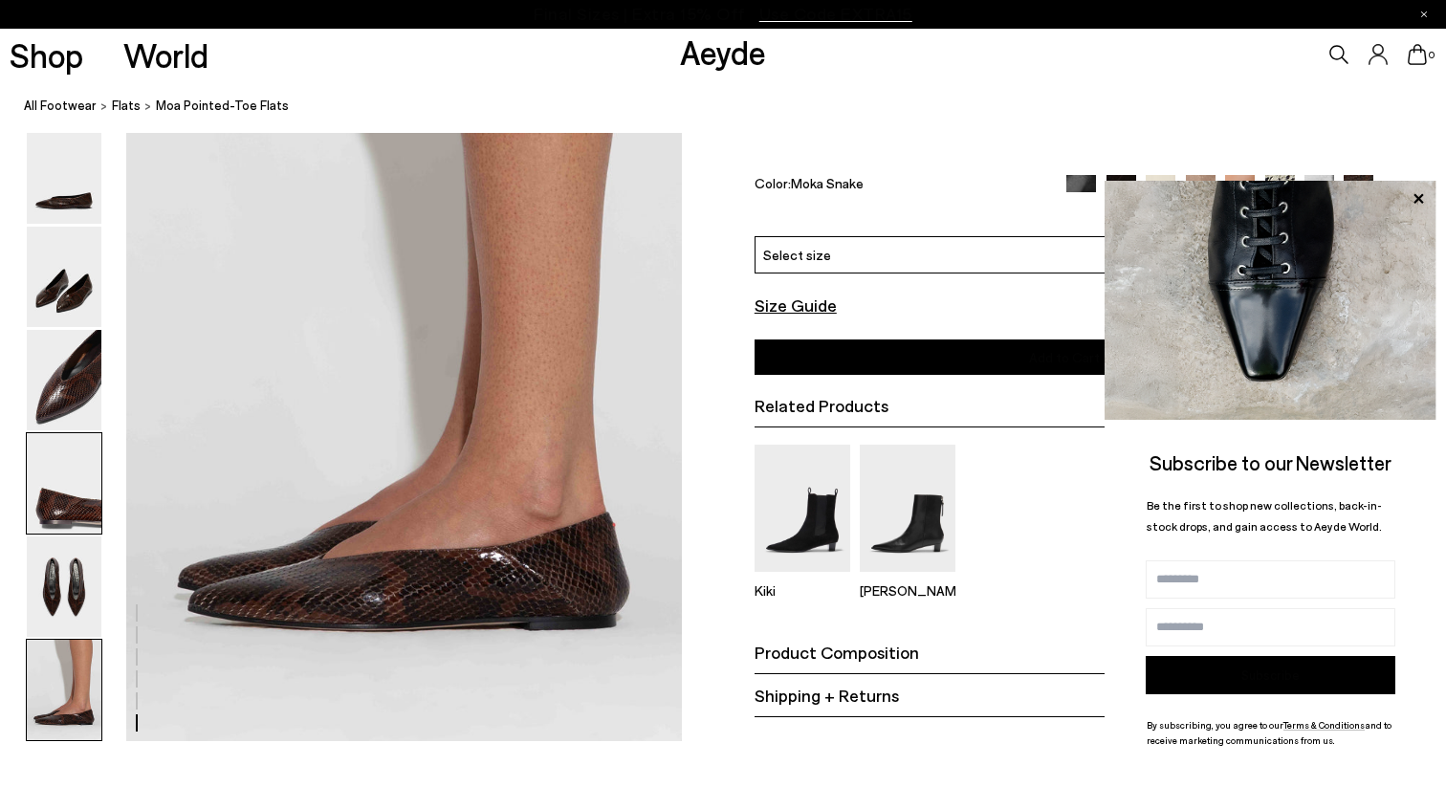
click at [55, 487] on img at bounding box center [64, 483] width 75 height 100
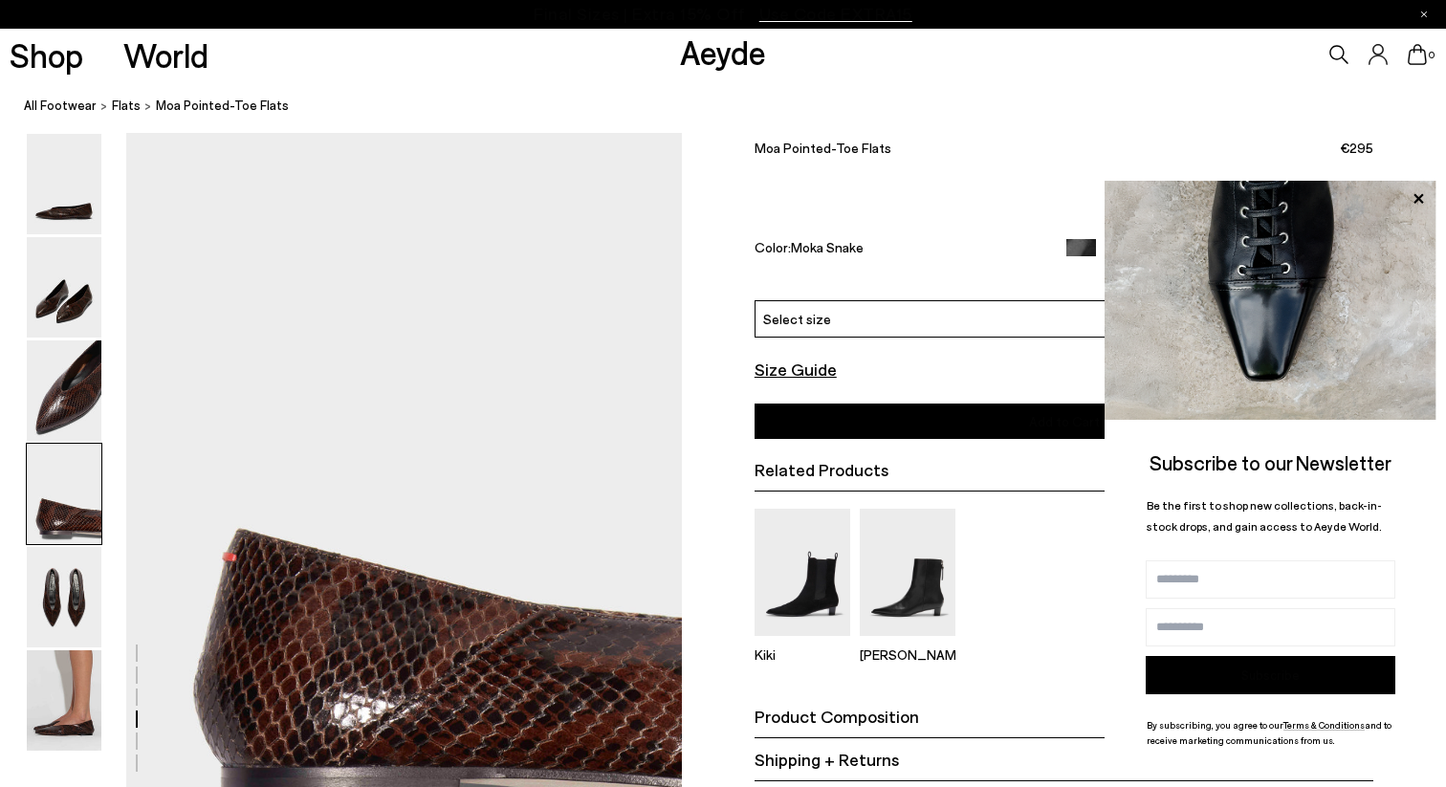
scroll to position [2147, 0]
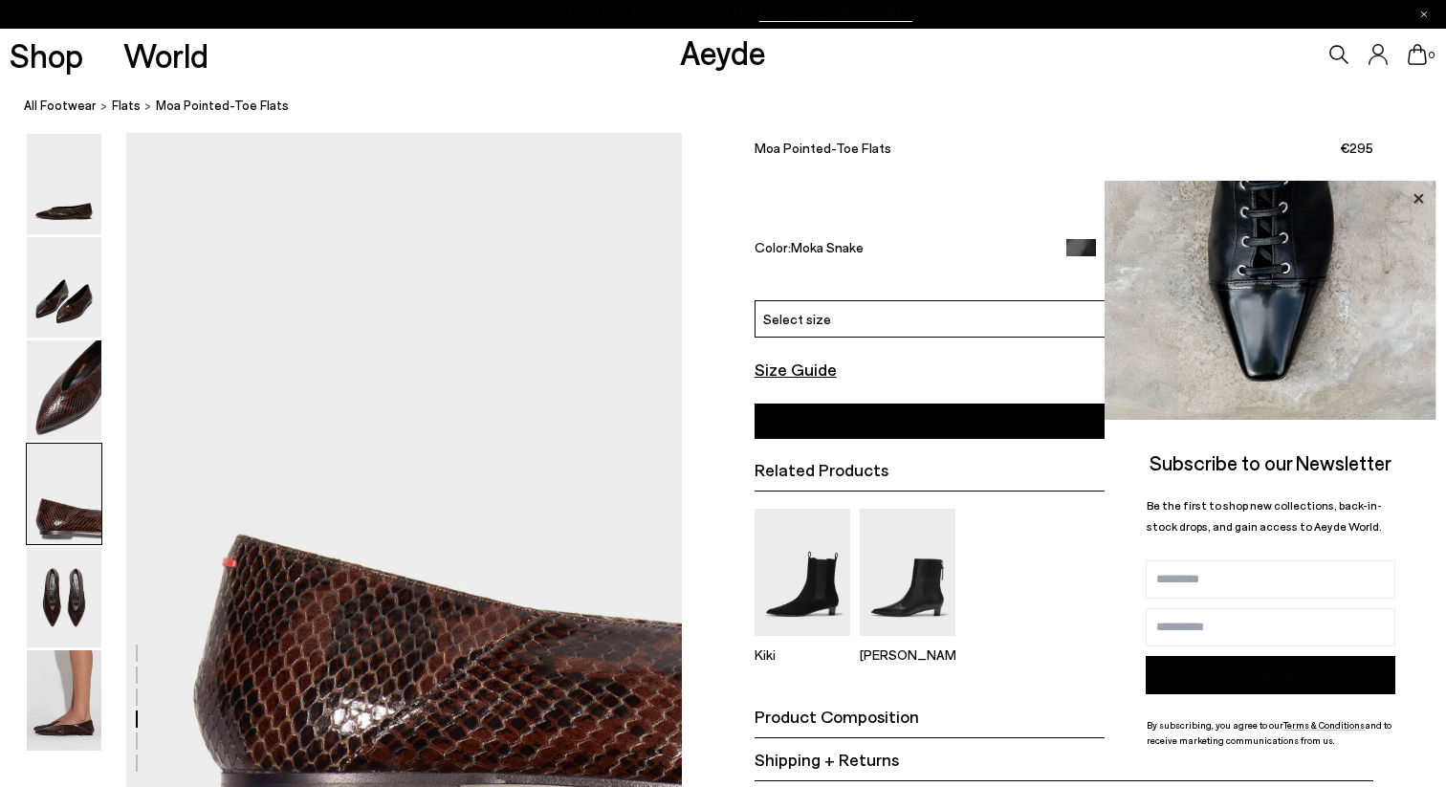
click at [1416, 199] on icon at bounding box center [1418, 198] width 25 height 25
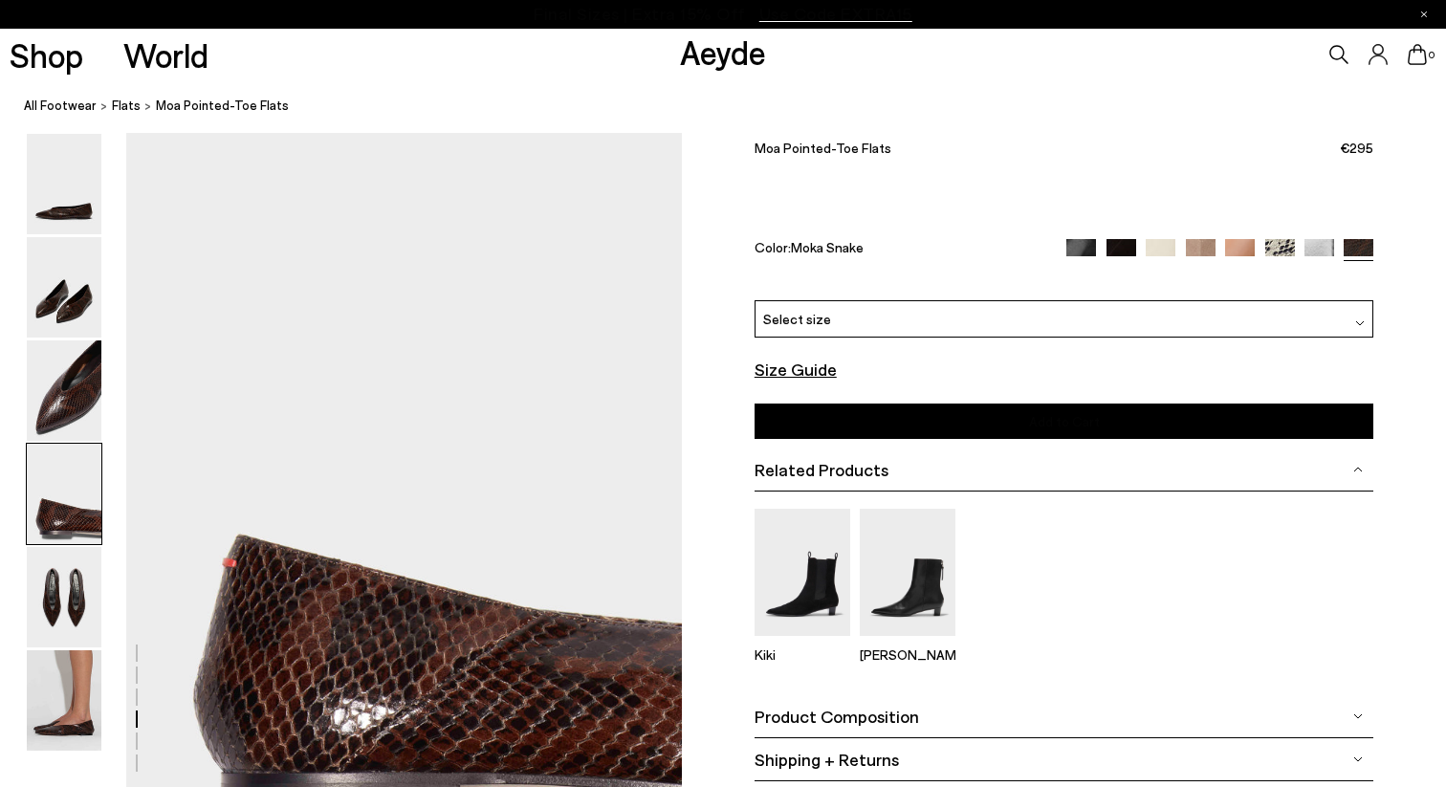
click at [1003, 300] on div "Select size" at bounding box center [1065, 318] width 620 height 37
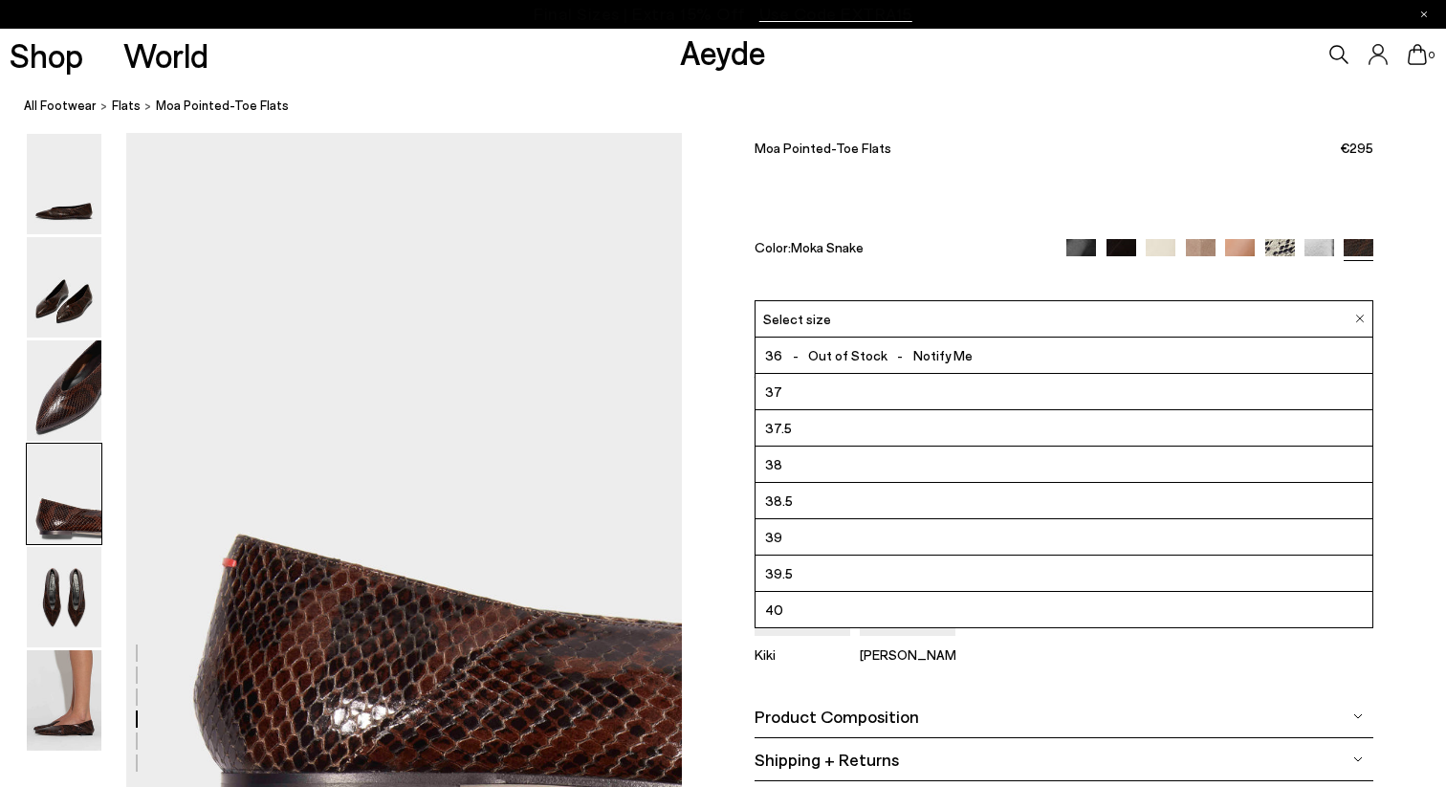
click at [790, 447] on li "38" at bounding box center [1065, 465] width 618 height 36
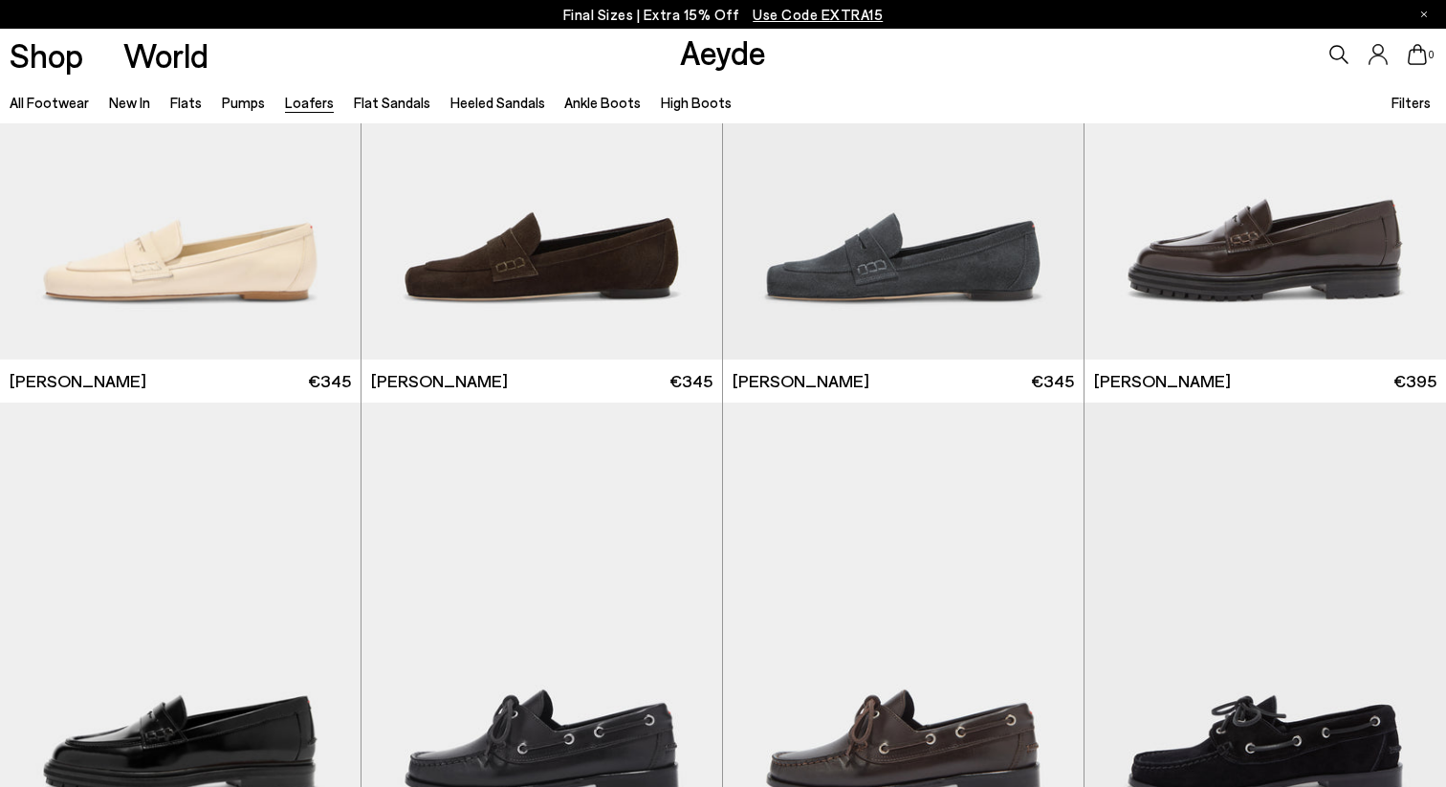
scroll to position [1141, 0]
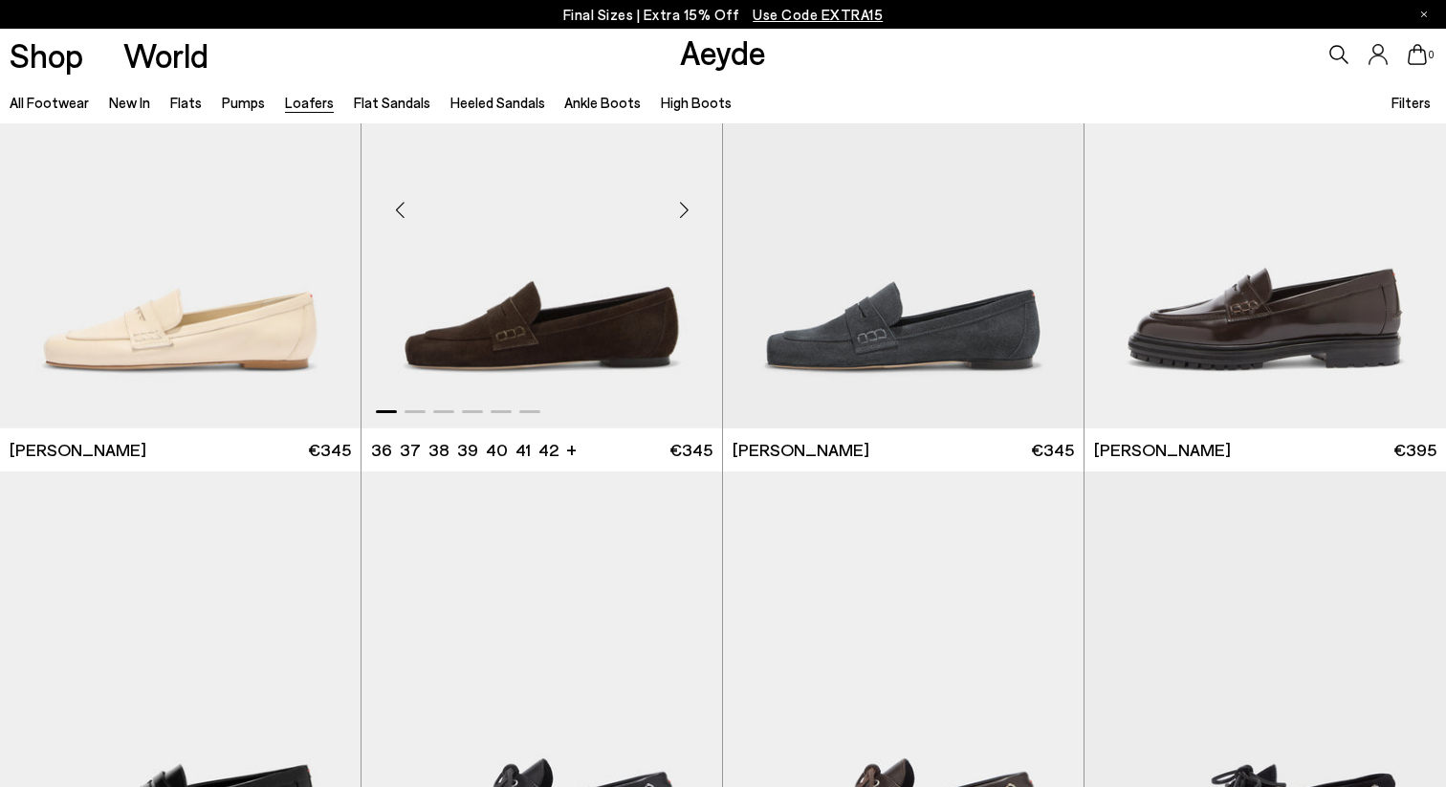
click at [688, 203] on div "Next slide" at bounding box center [683, 209] width 57 height 57
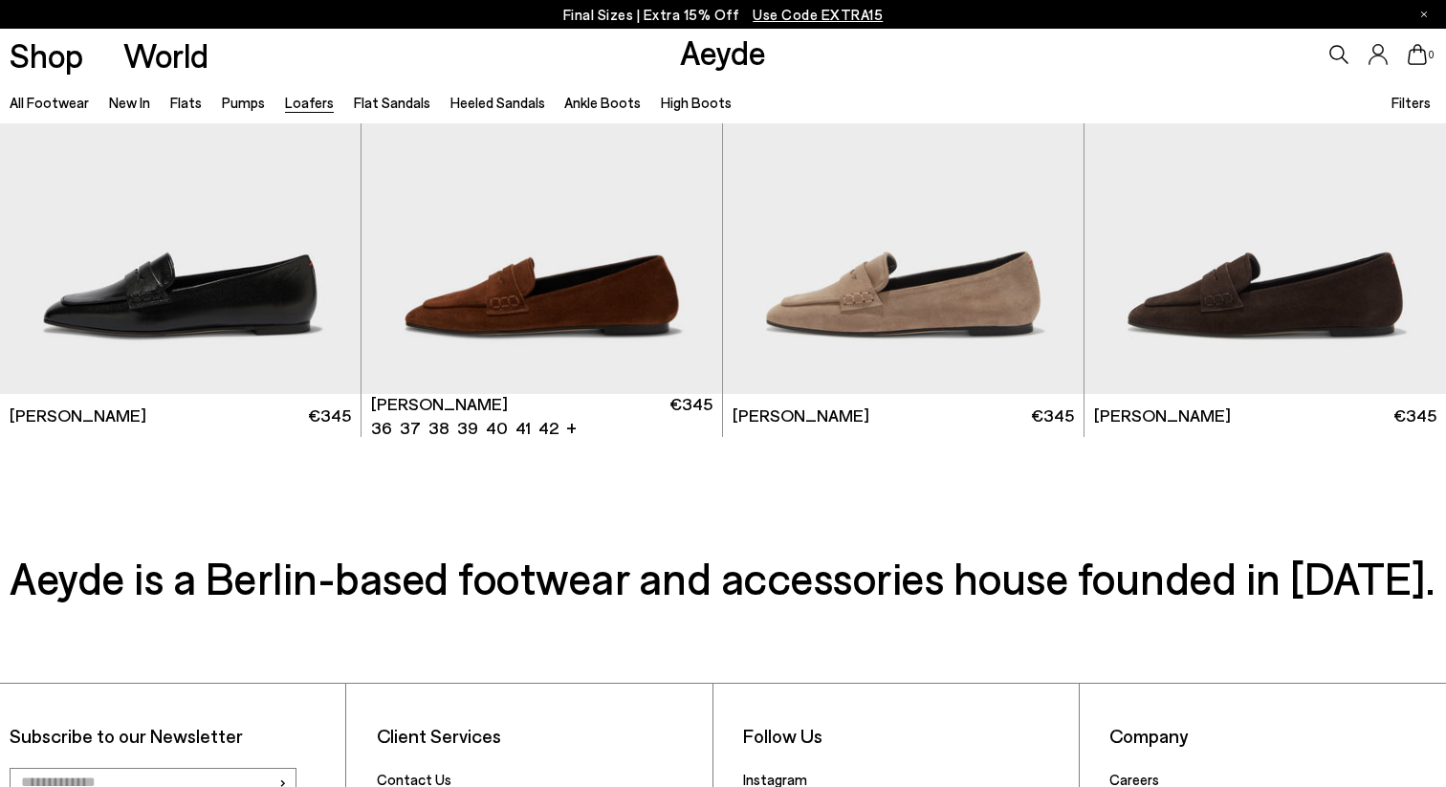
scroll to position [3665, 0]
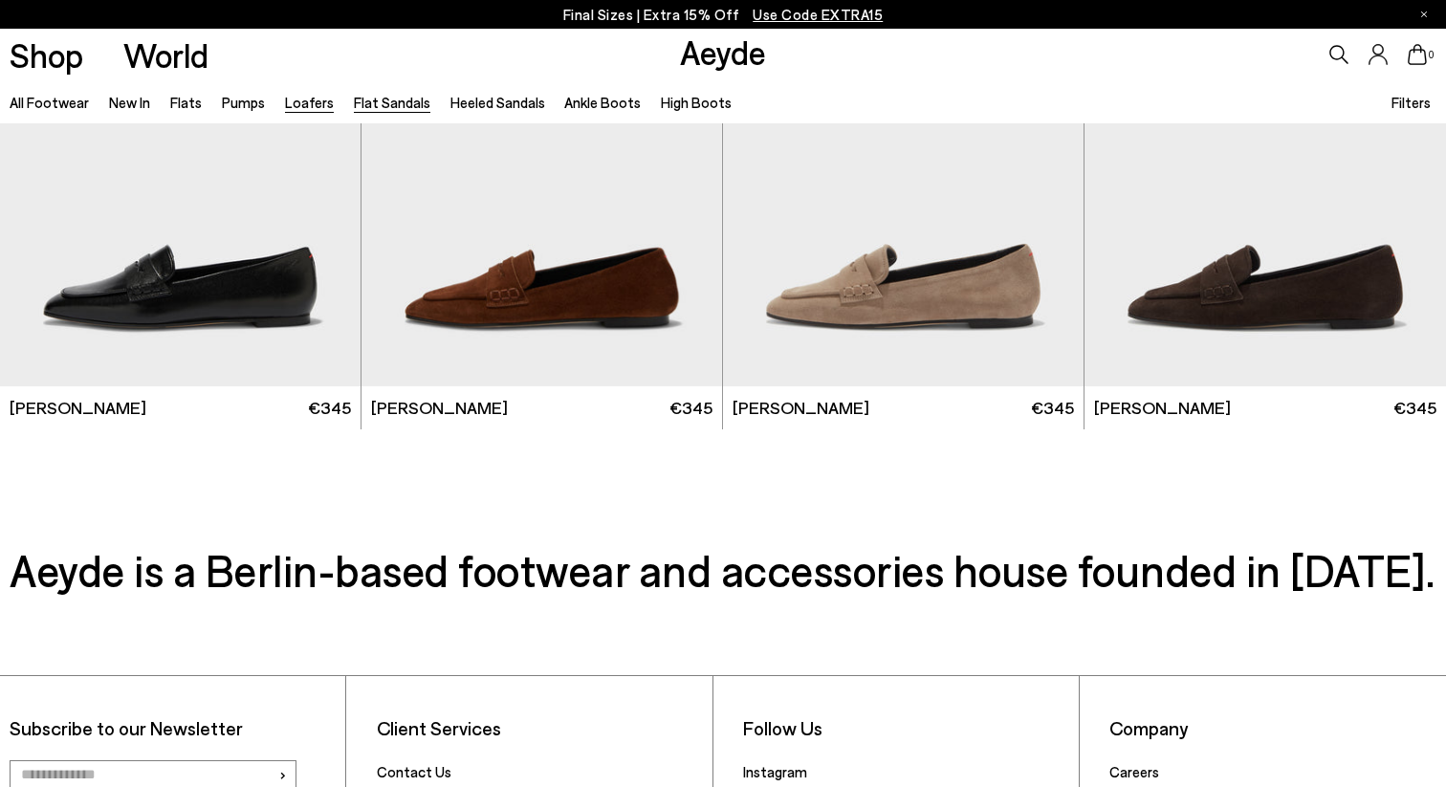
click at [391, 101] on link "Flat Sandals" at bounding box center [392, 102] width 77 height 17
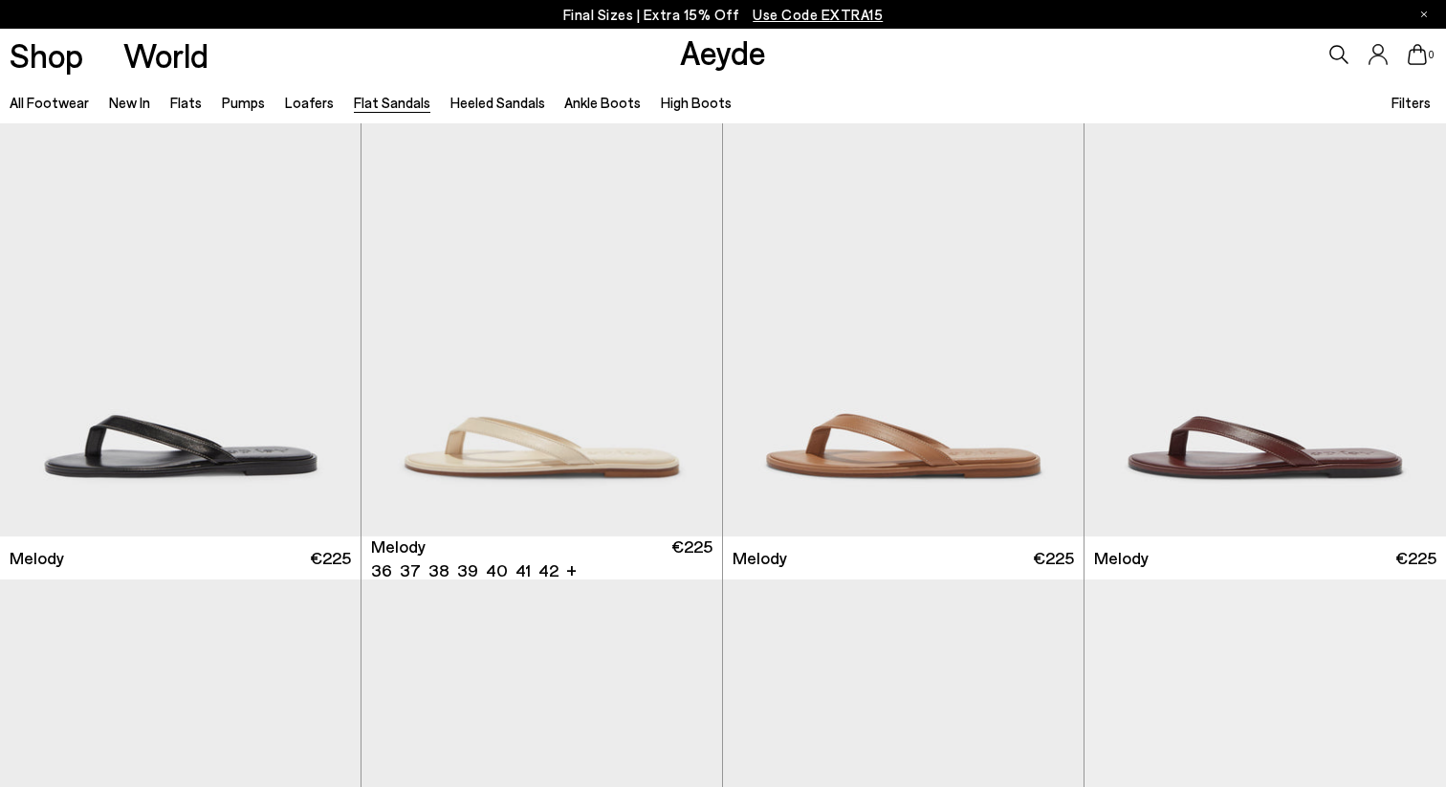
scroll to position [550, 0]
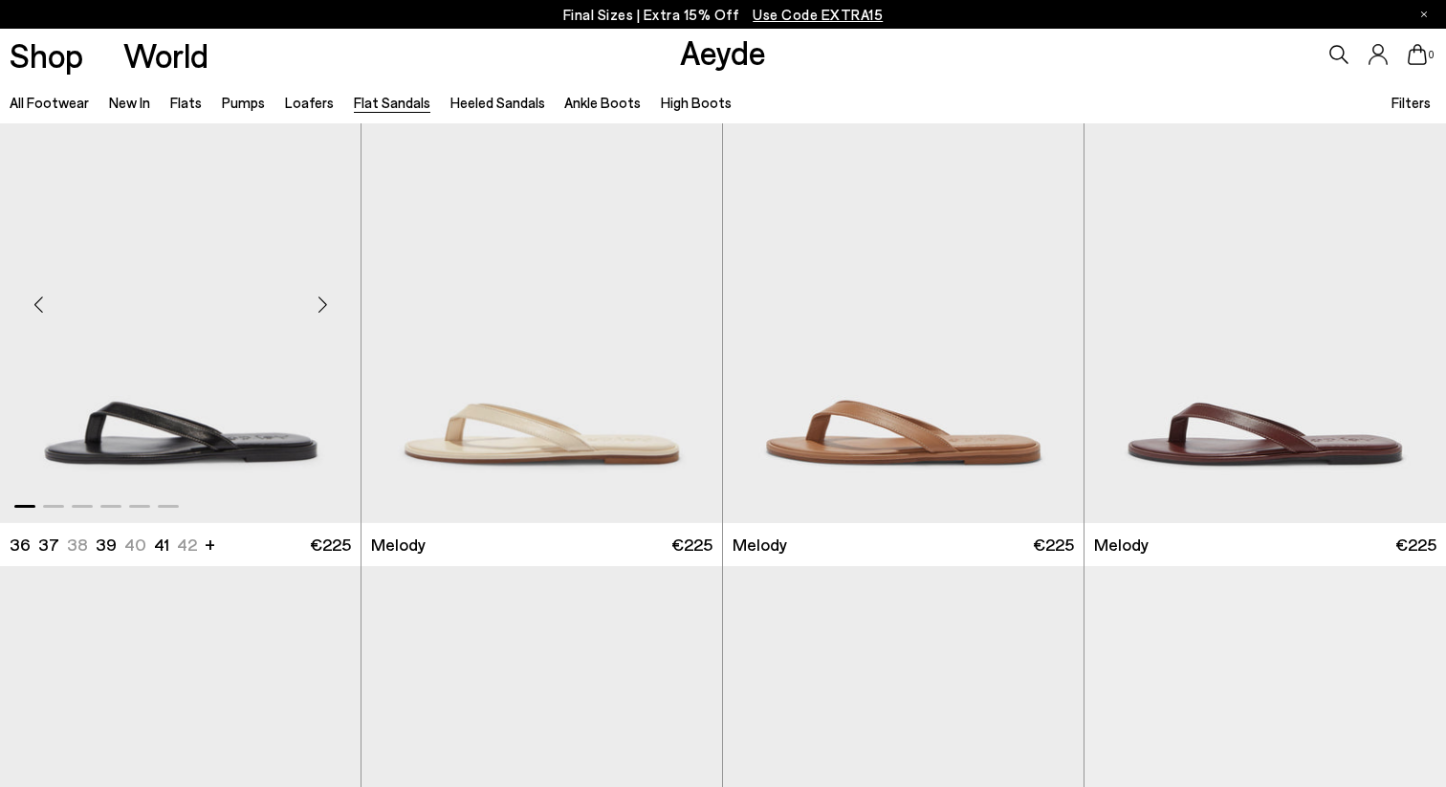
click at [320, 302] on div "Next slide" at bounding box center [322, 303] width 57 height 57
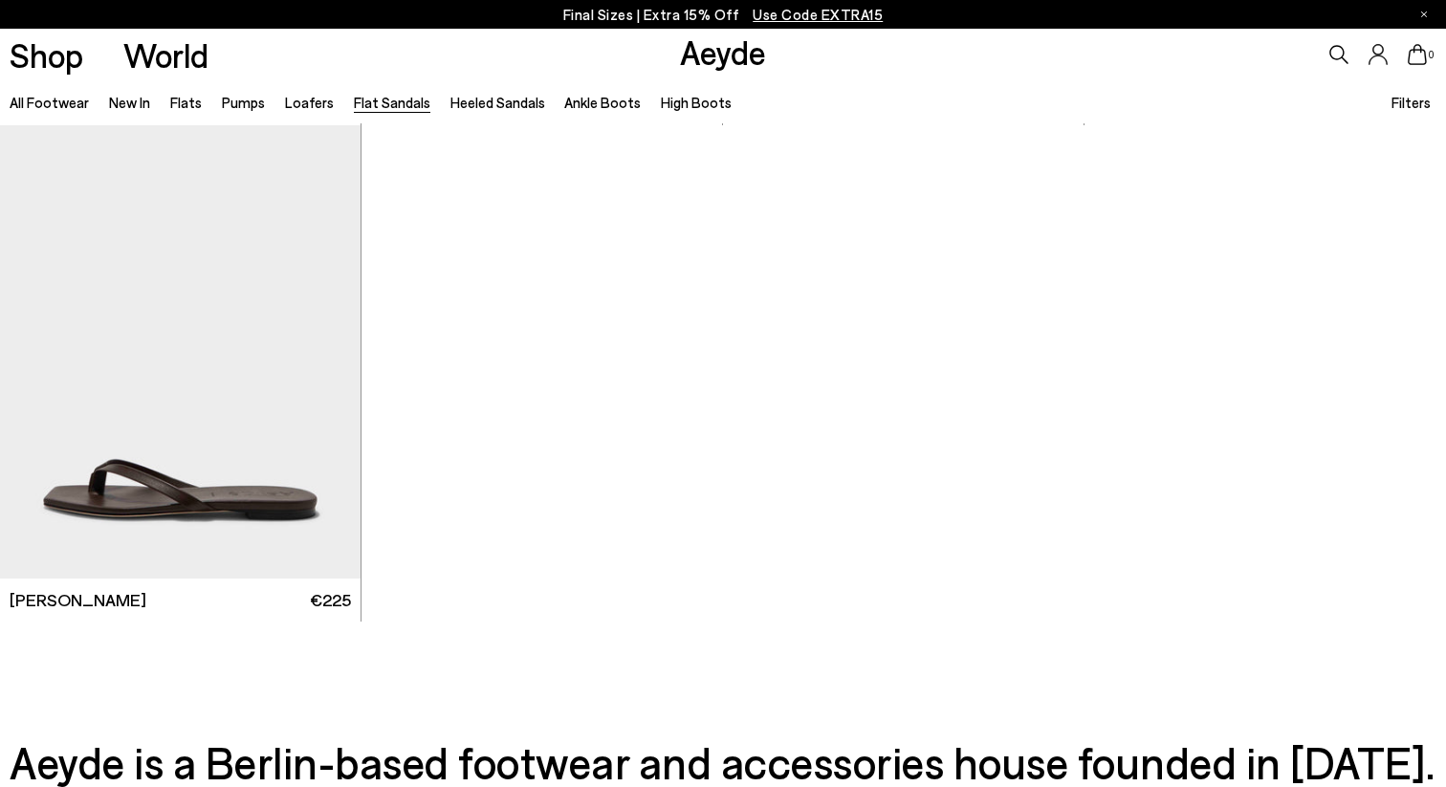
scroll to position [3073, 0]
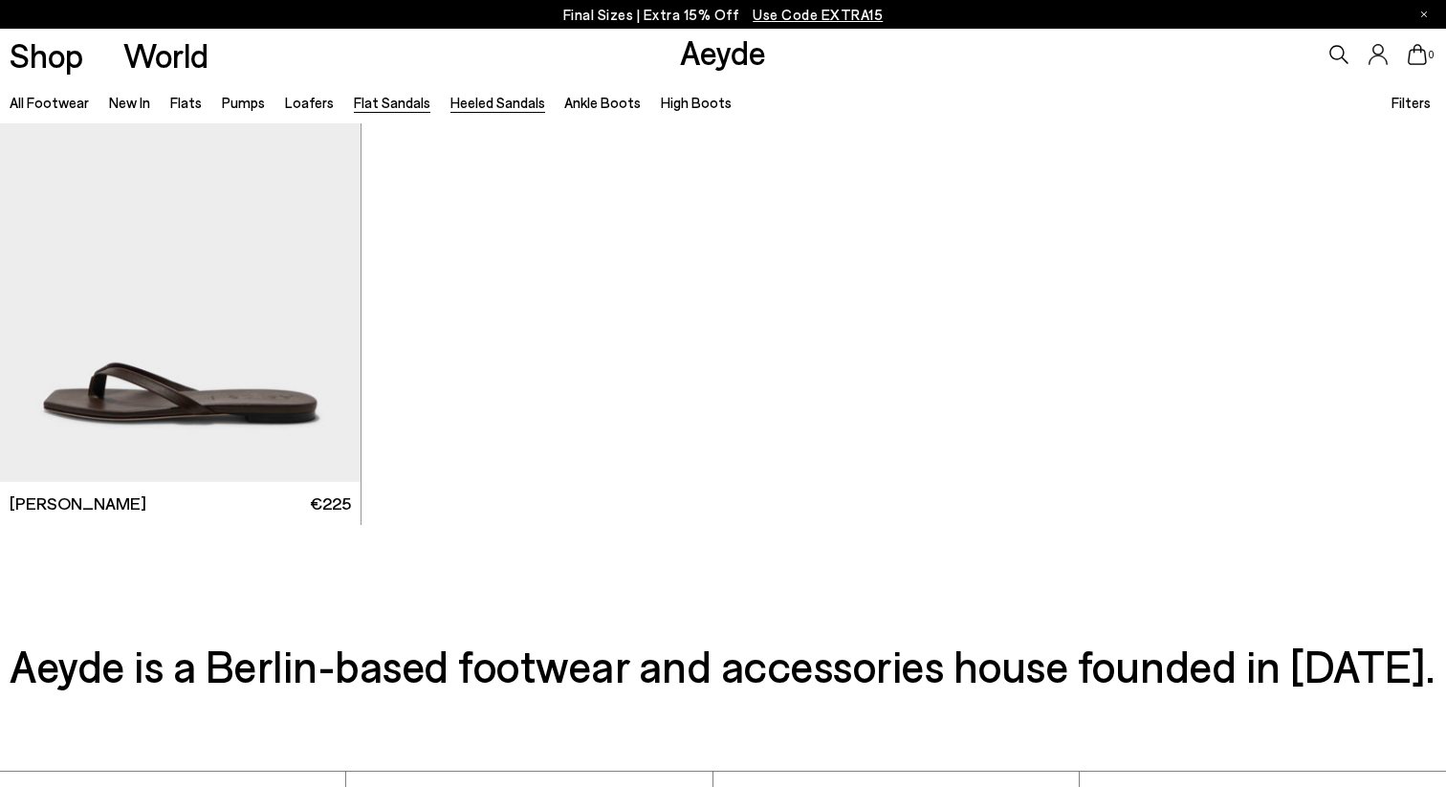
click at [479, 105] on link "Heeled Sandals" at bounding box center [497, 102] width 95 height 17
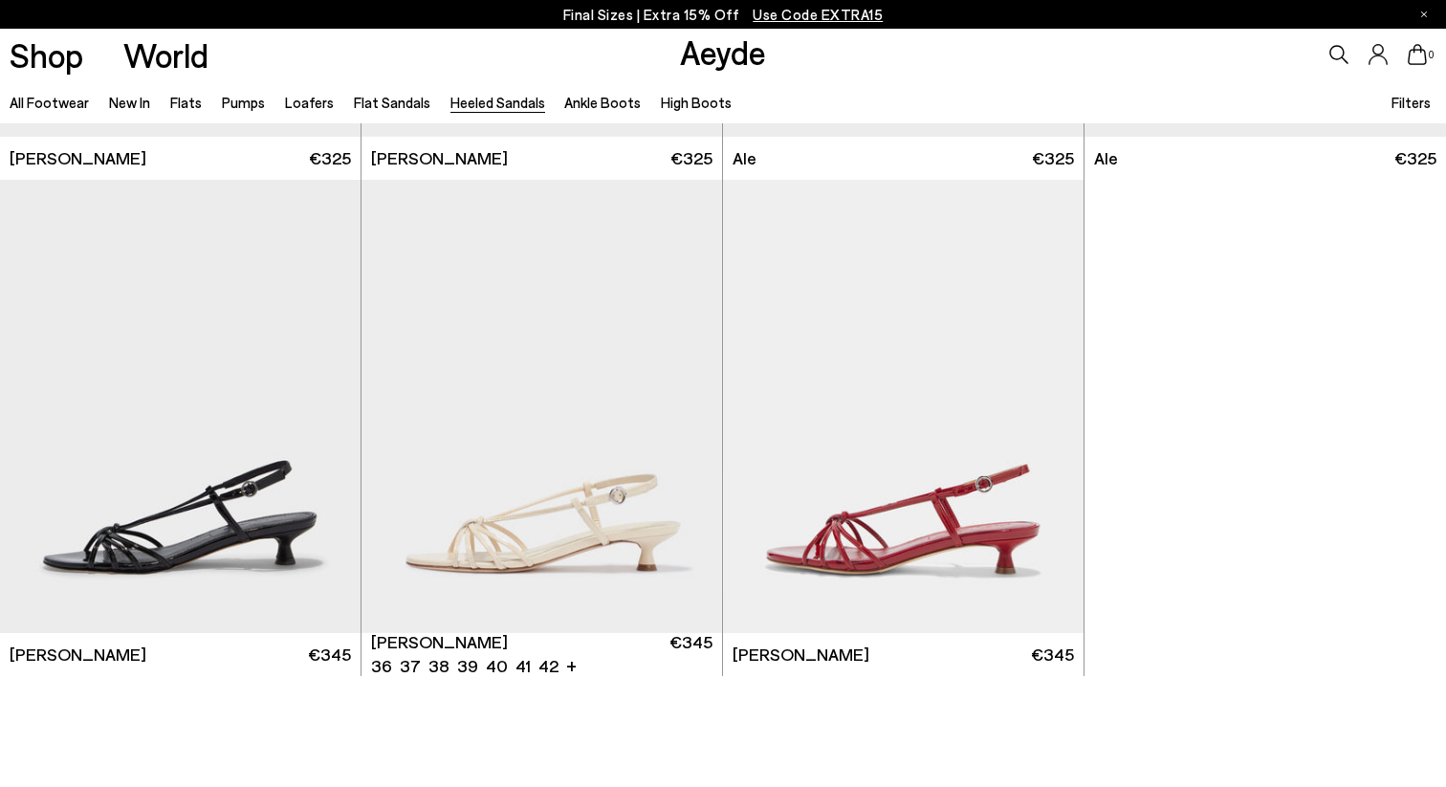
scroll to position [4413, 0]
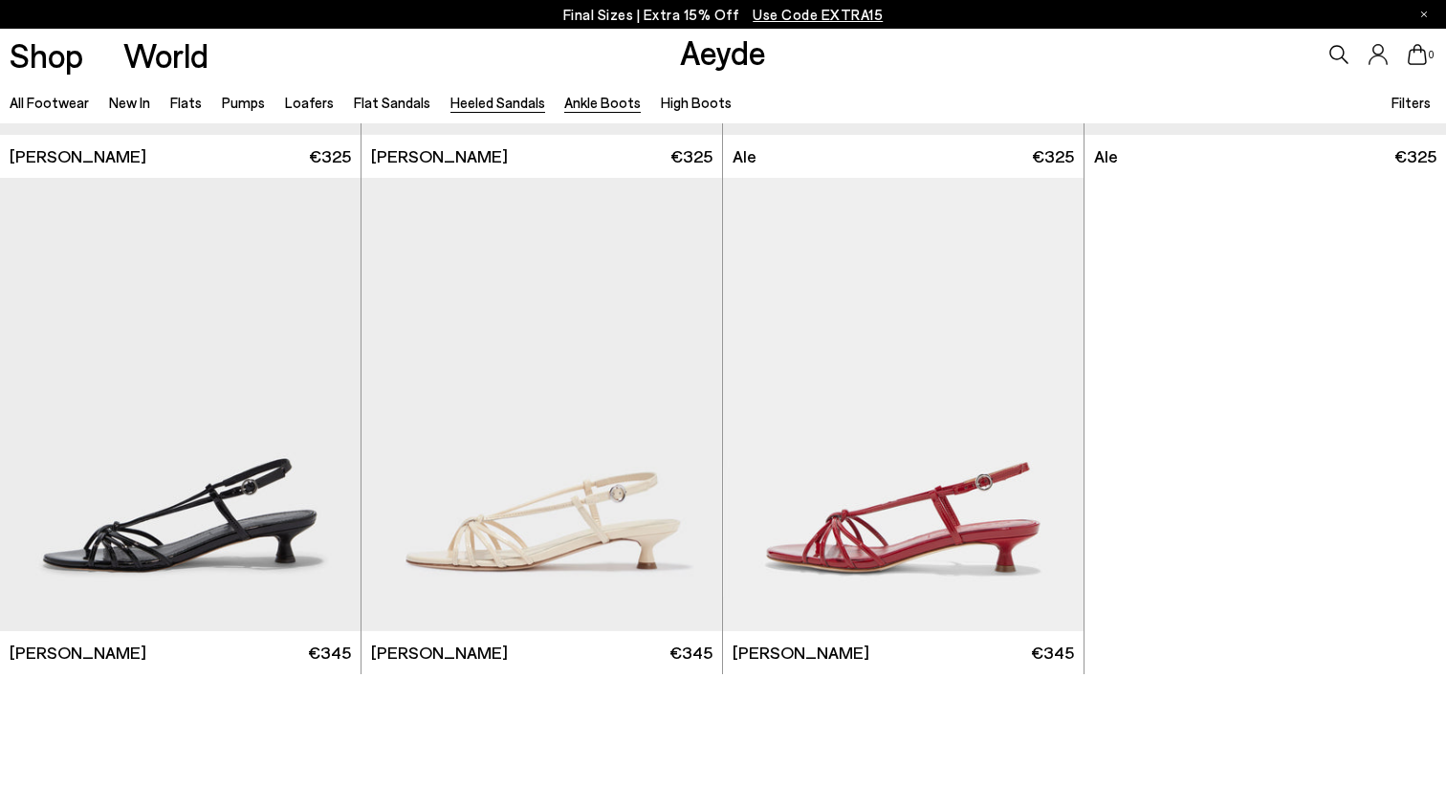
click at [588, 110] on link "Ankle Boots" at bounding box center [602, 102] width 77 height 17
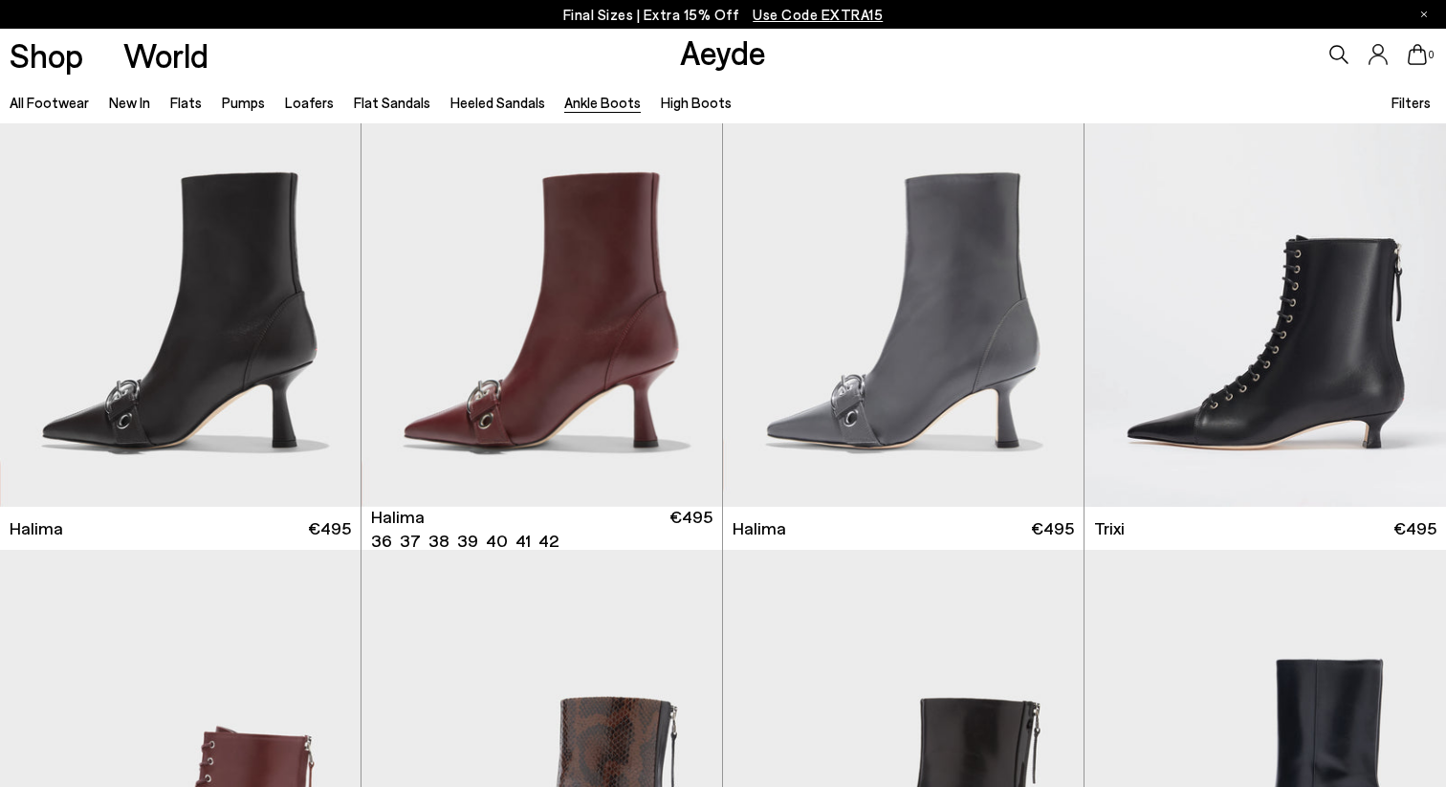
scroll to position [113, 0]
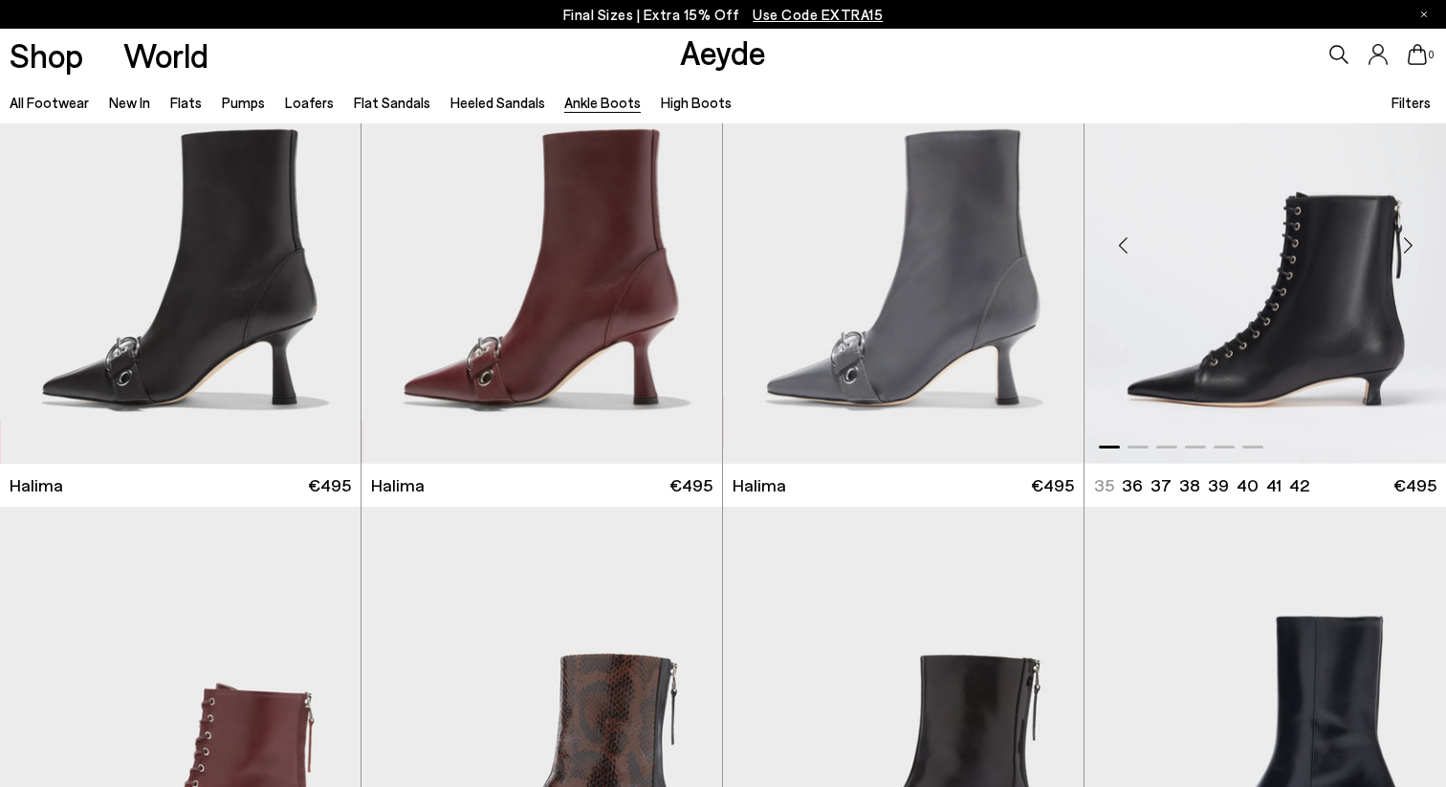
click at [1408, 244] on div "Next slide" at bounding box center [1407, 244] width 57 height 57
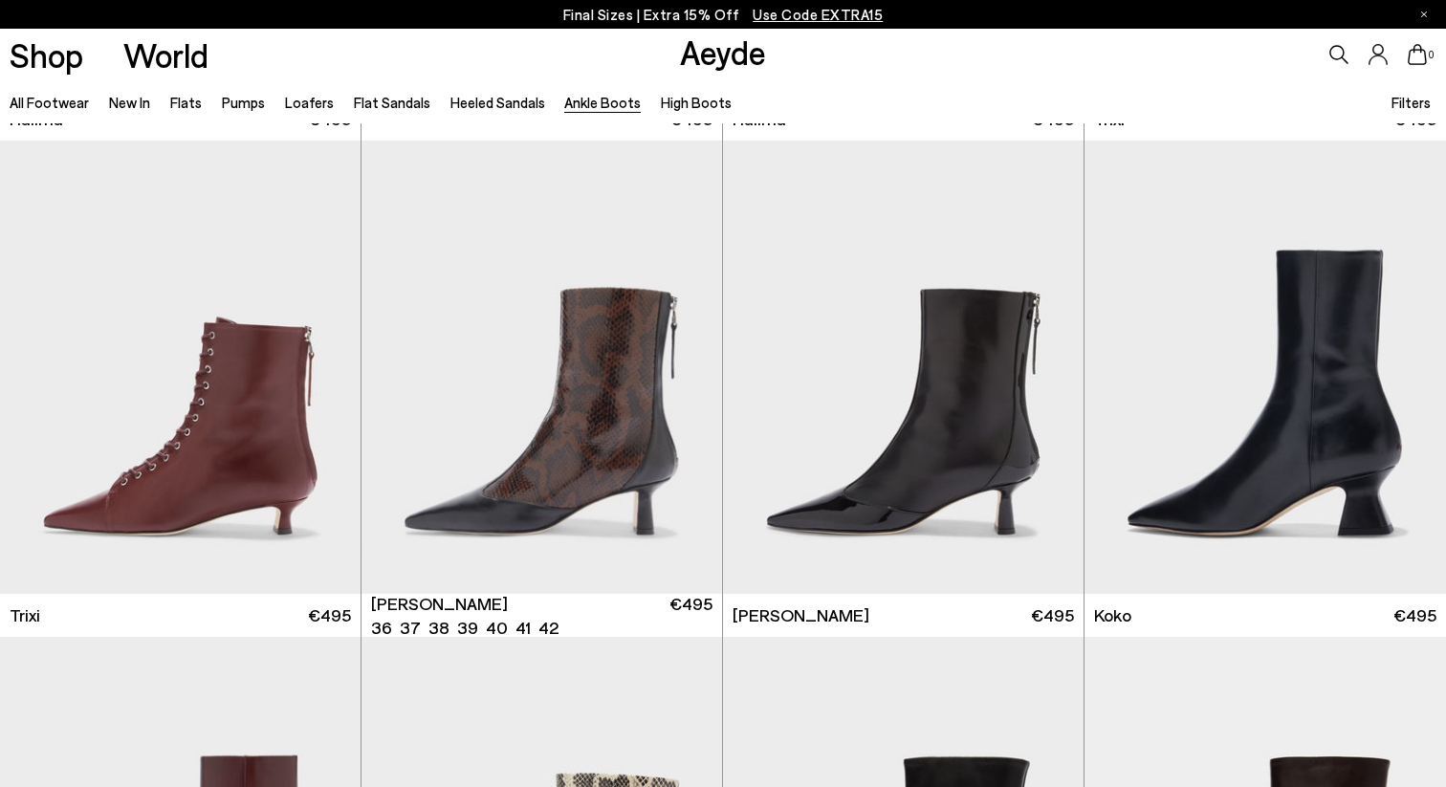
scroll to position [480, 0]
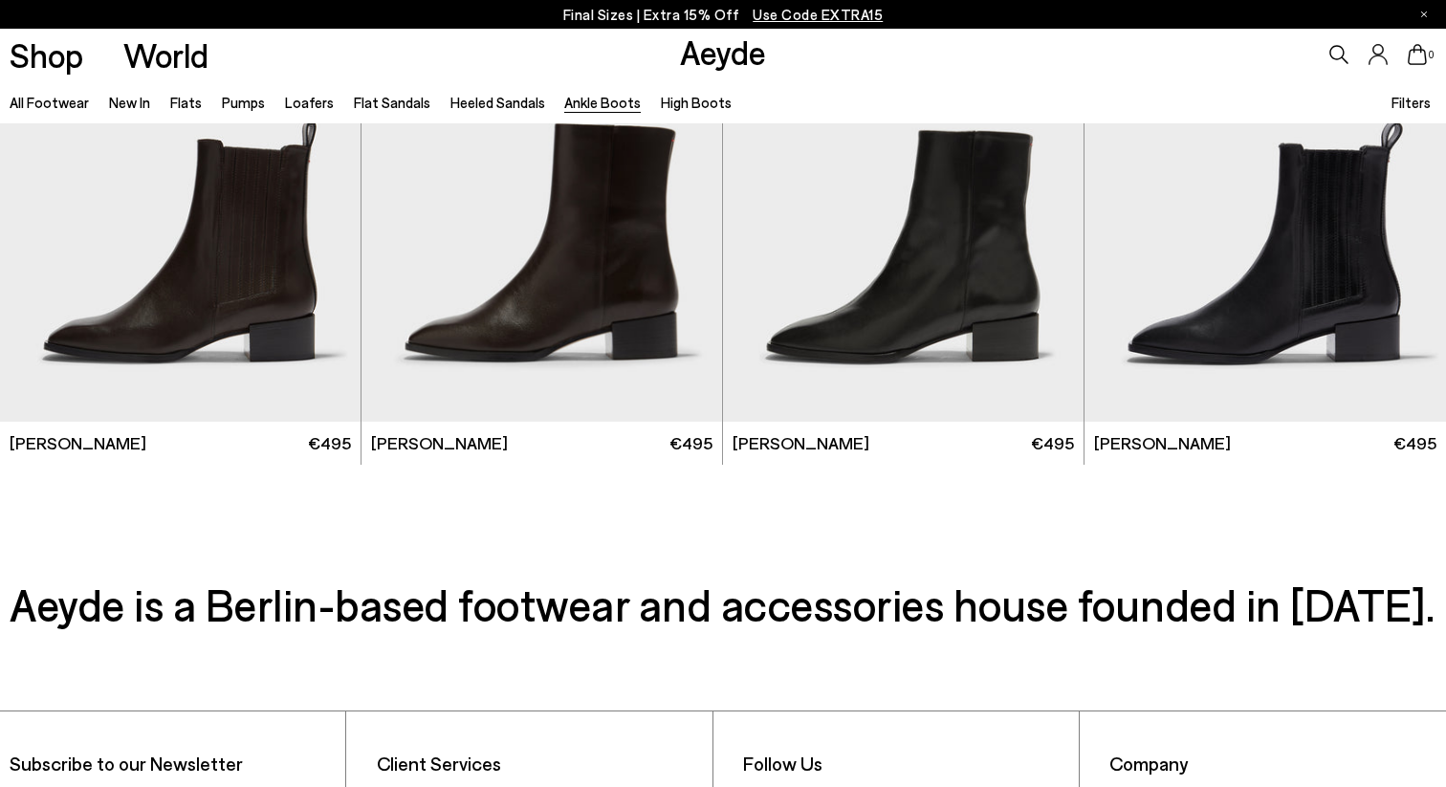
scroll to position [4146, 0]
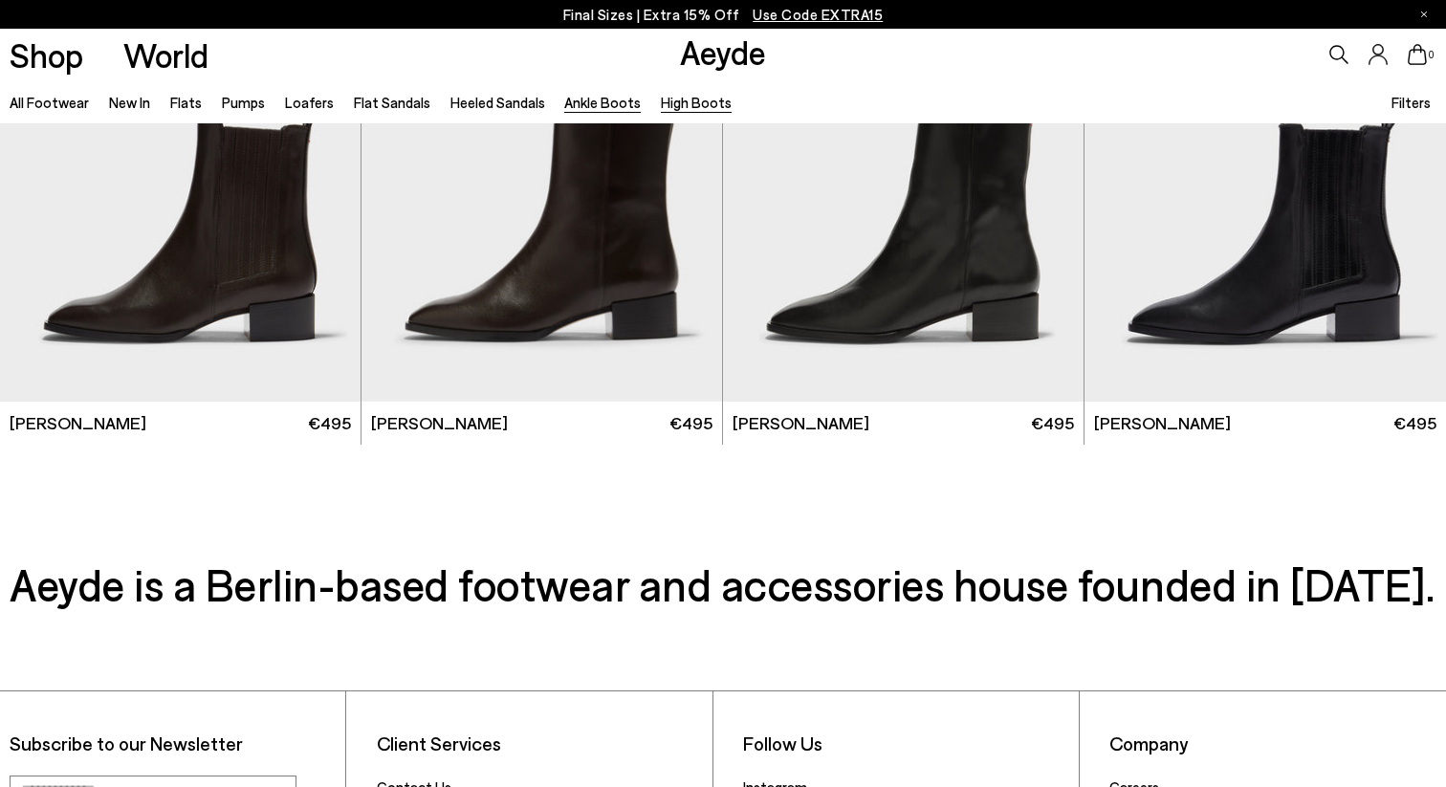
click at [686, 100] on link "High Boots" at bounding box center [696, 102] width 71 height 17
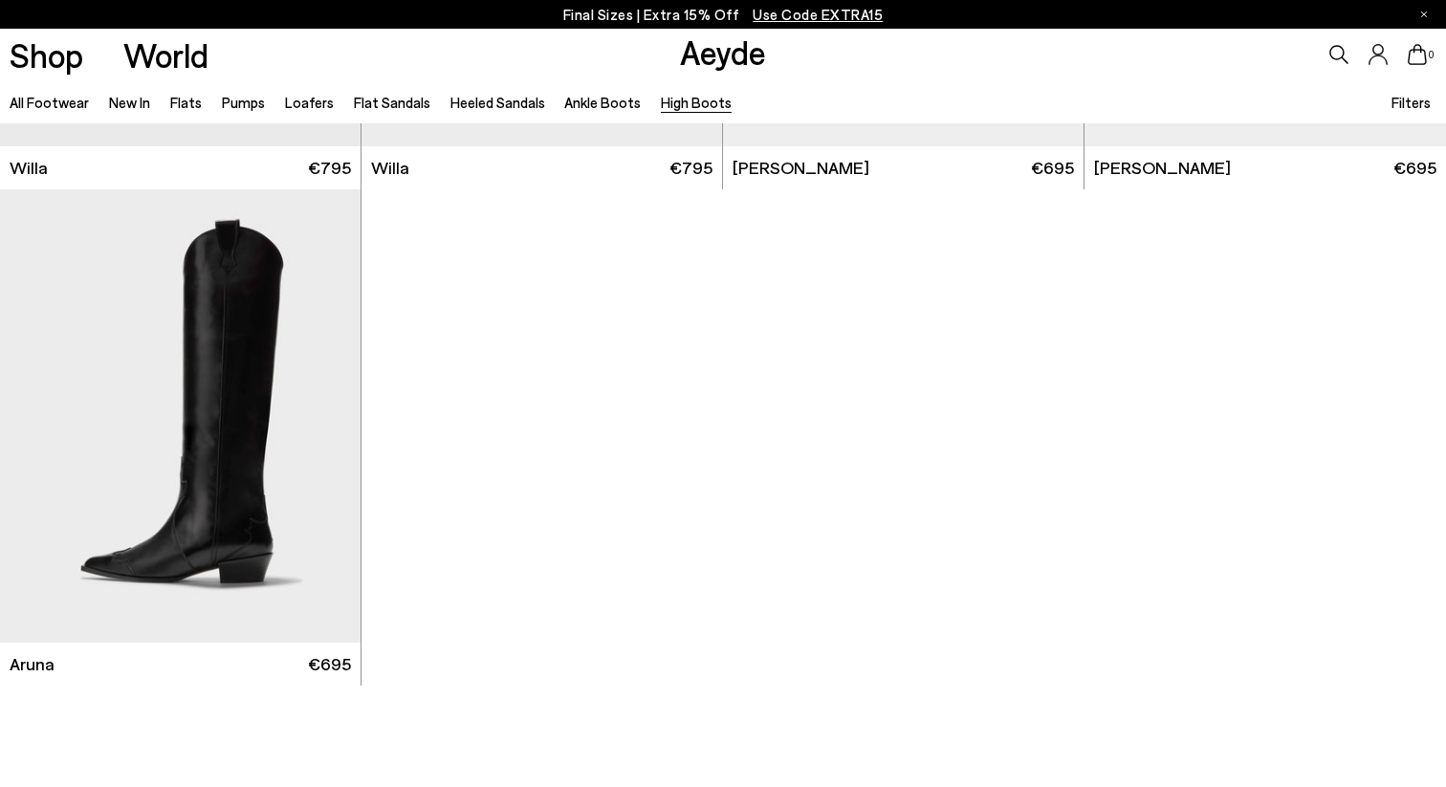
scroll to position [937, 0]
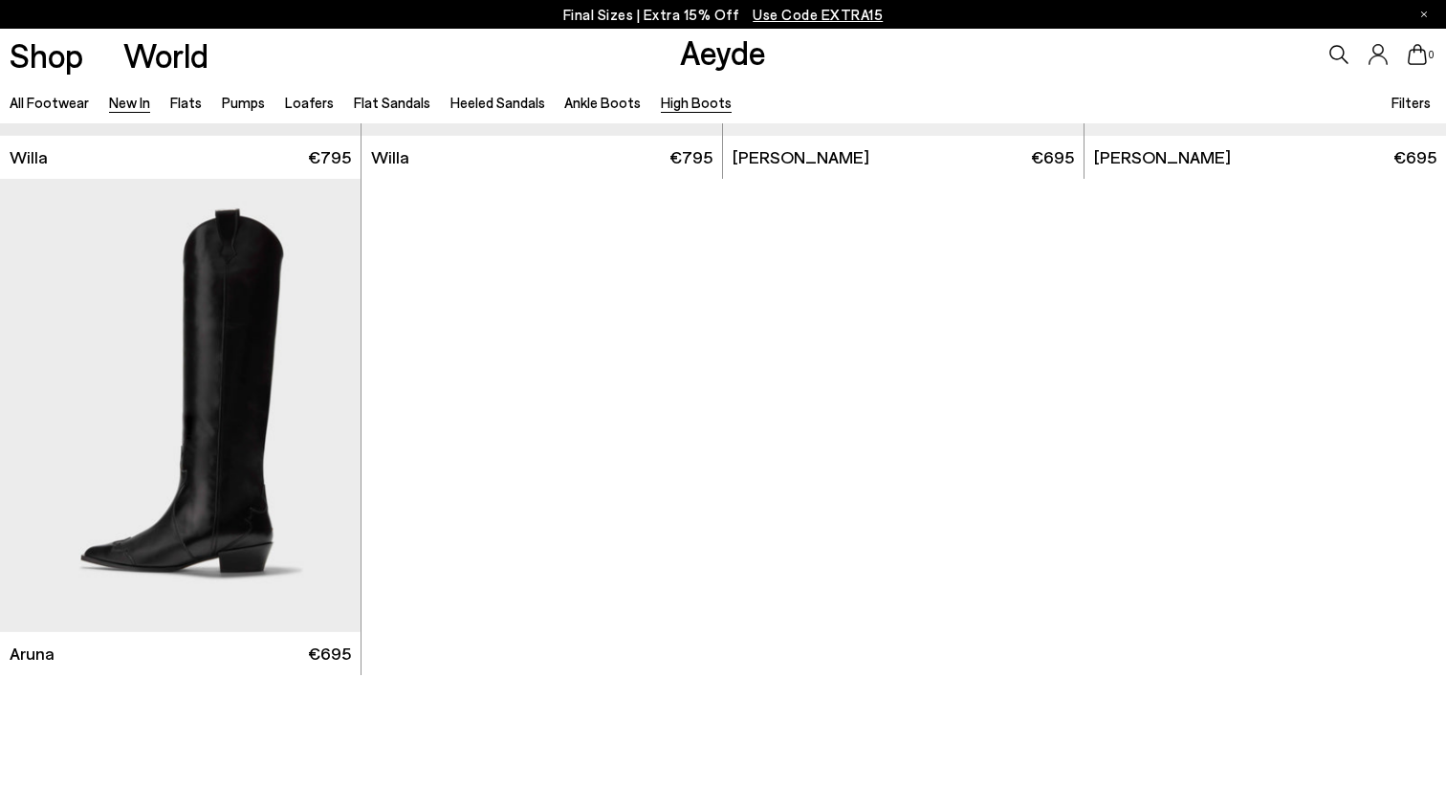
click at [141, 94] on link "New In" at bounding box center [129, 102] width 41 height 17
